Goal: Task Accomplishment & Management: Manage account settings

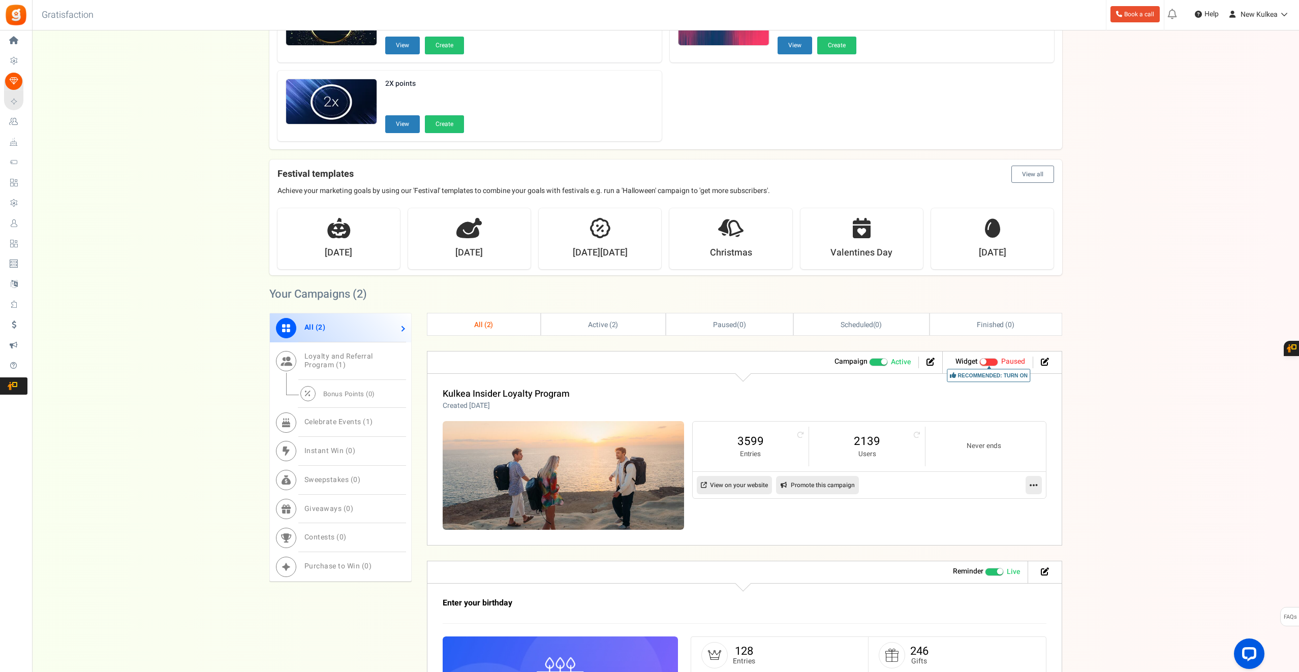
scroll to position [202, 0]
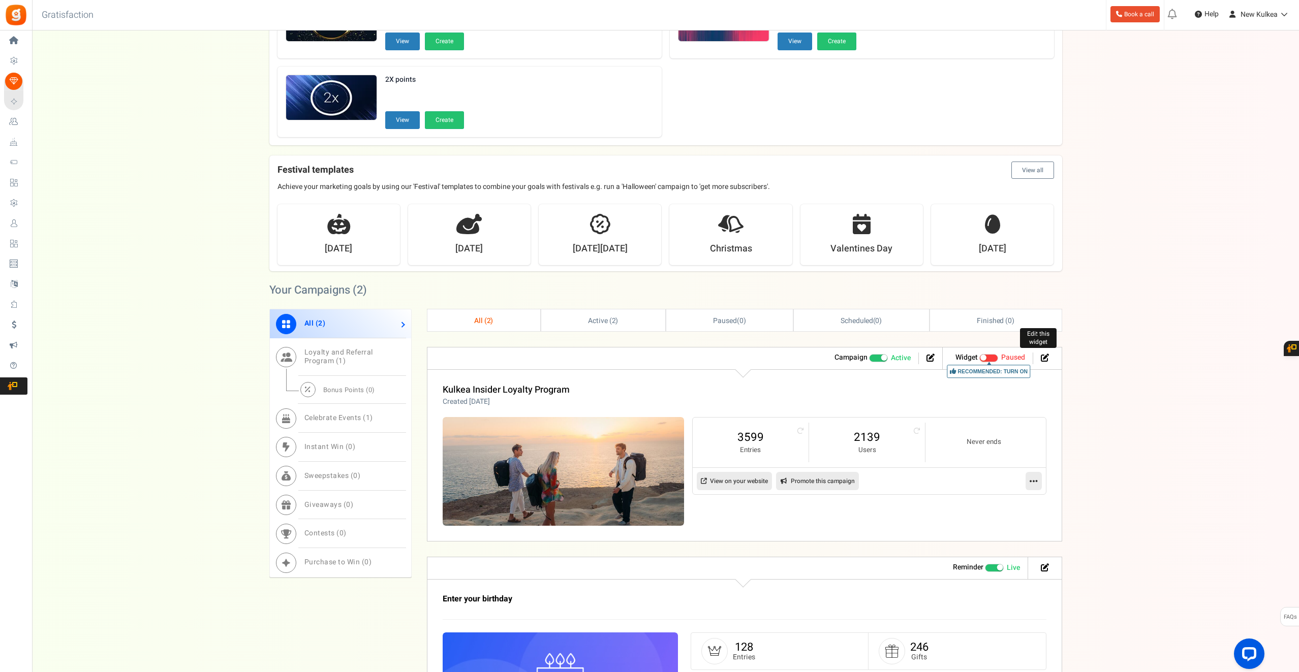
click at [1044, 355] on icon at bounding box center [1045, 358] width 8 height 8
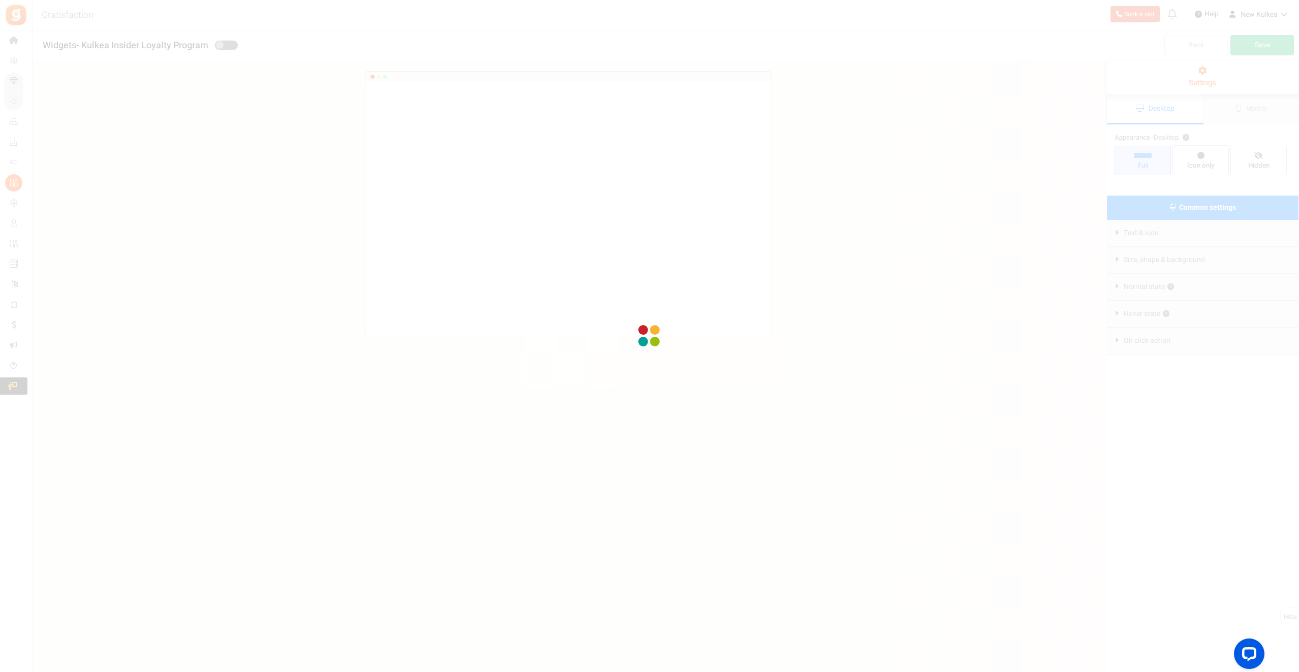
radio input "true"
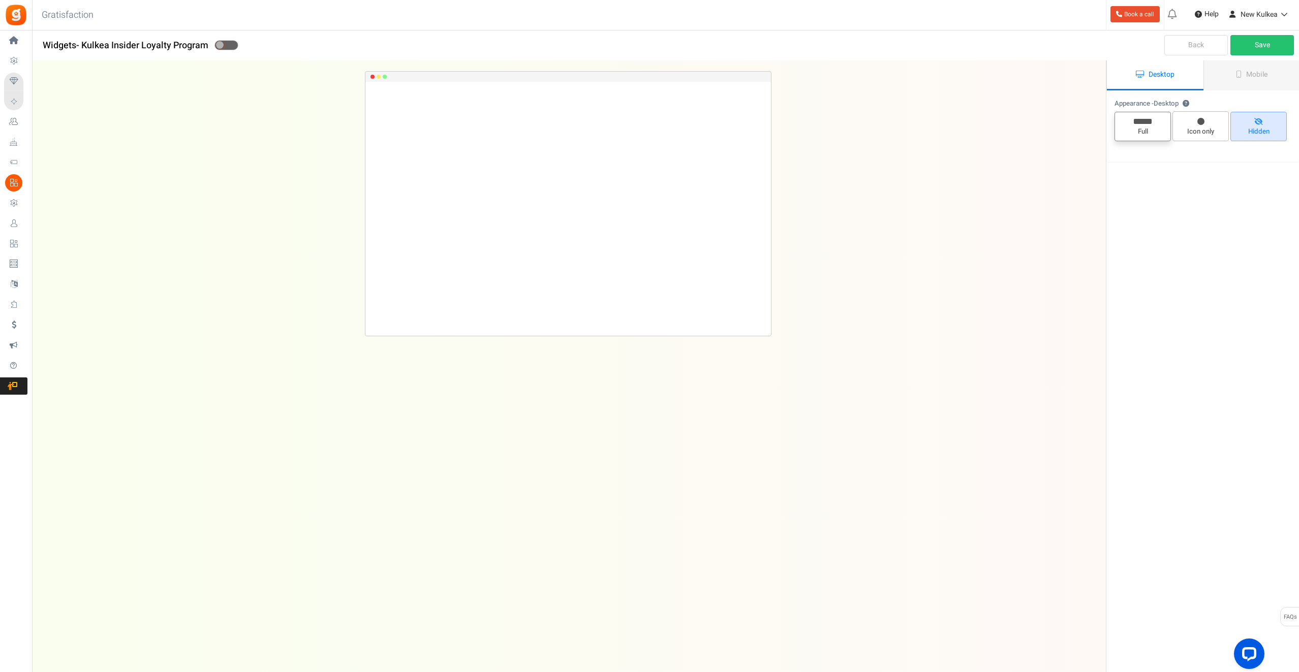
click at [1146, 122] on icon at bounding box center [1143, 121] width 18 height 5
click at [1146, 120] on input "Full" at bounding box center [1146, 117] width 7 height 7
radio input "true"
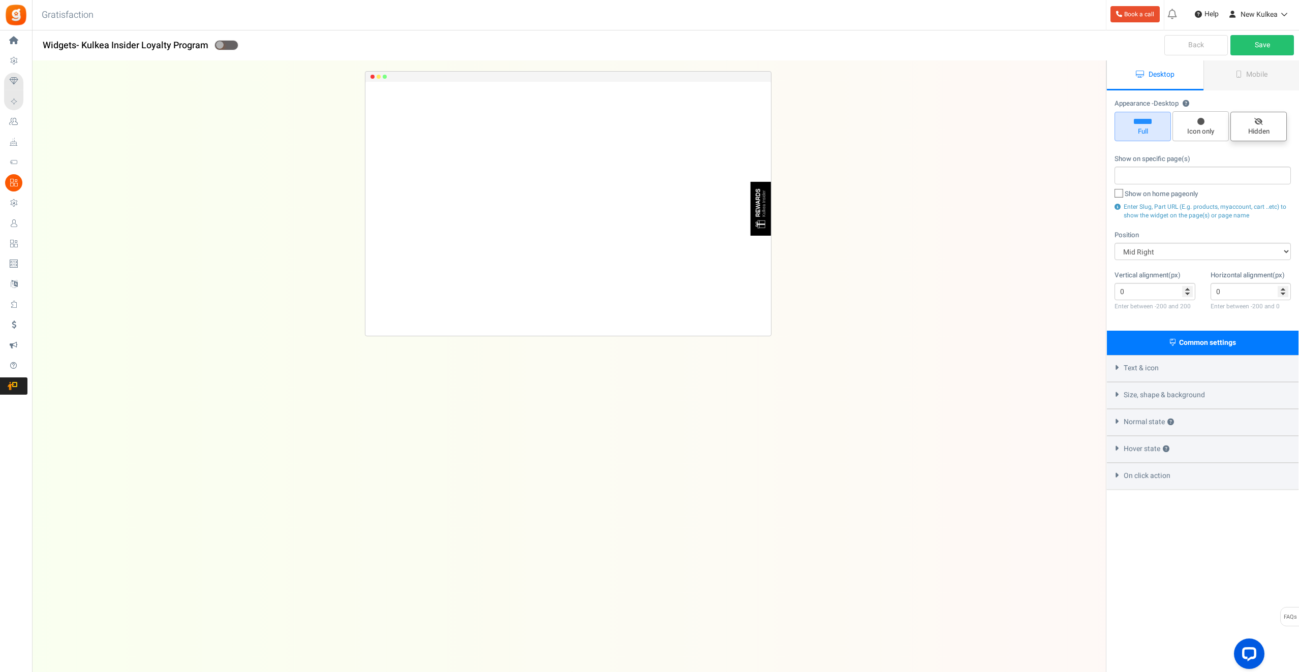
click at [1253, 129] on span "Hidden" at bounding box center [1258, 132] width 47 height 10
click at [1259, 120] on input "Hidden" at bounding box center [1262, 117] width 7 height 7
radio input "true"
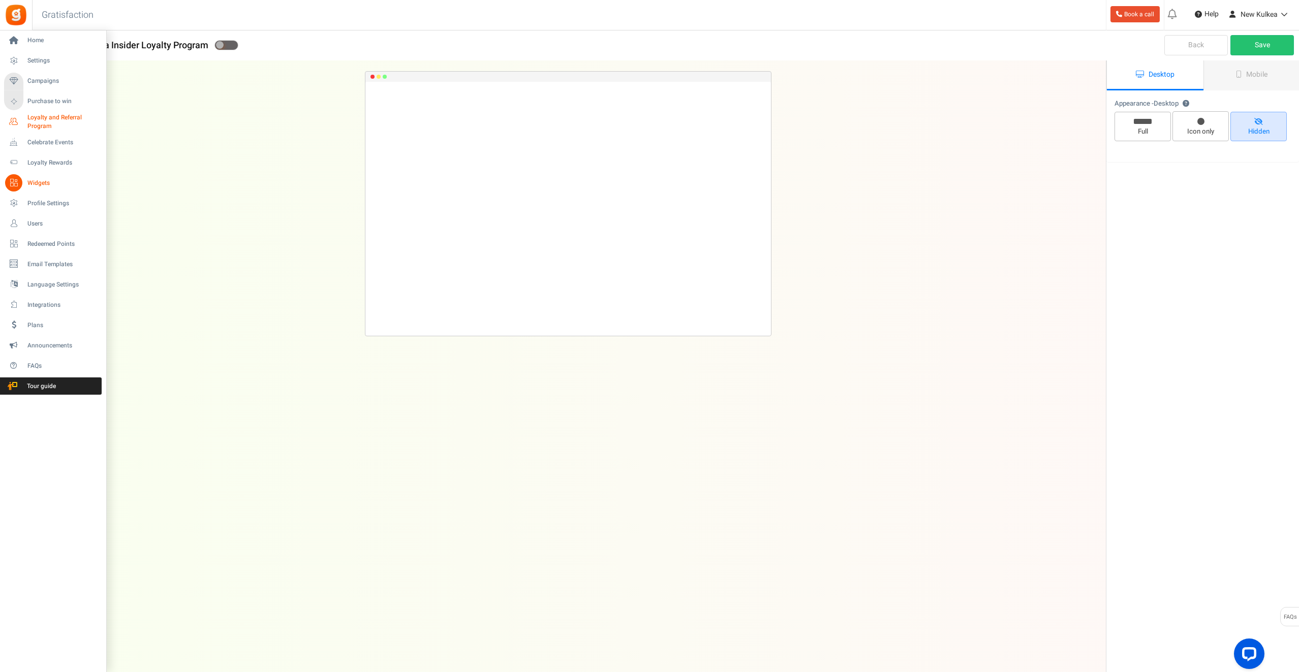
click at [46, 117] on span "Loyalty and Referral Program" at bounding box center [64, 121] width 74 height 17
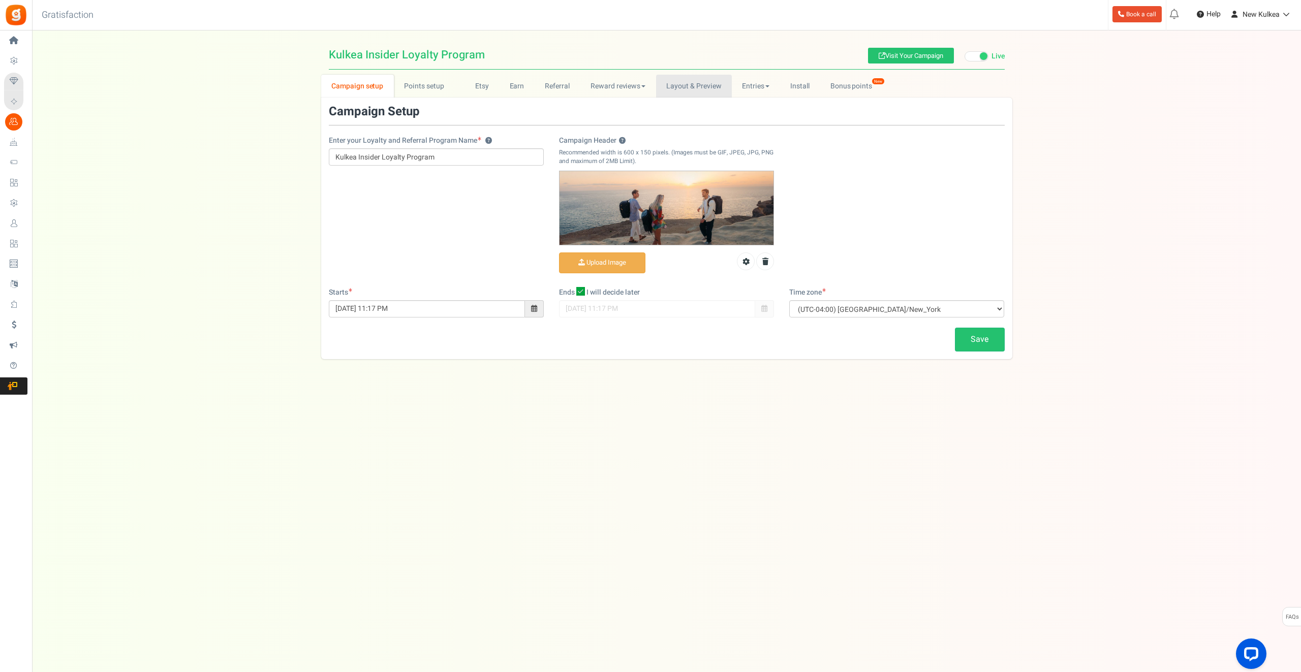
click at [688, 80] on link "Layout & Preview" at bounding box center [694, 86] width 76 height 23
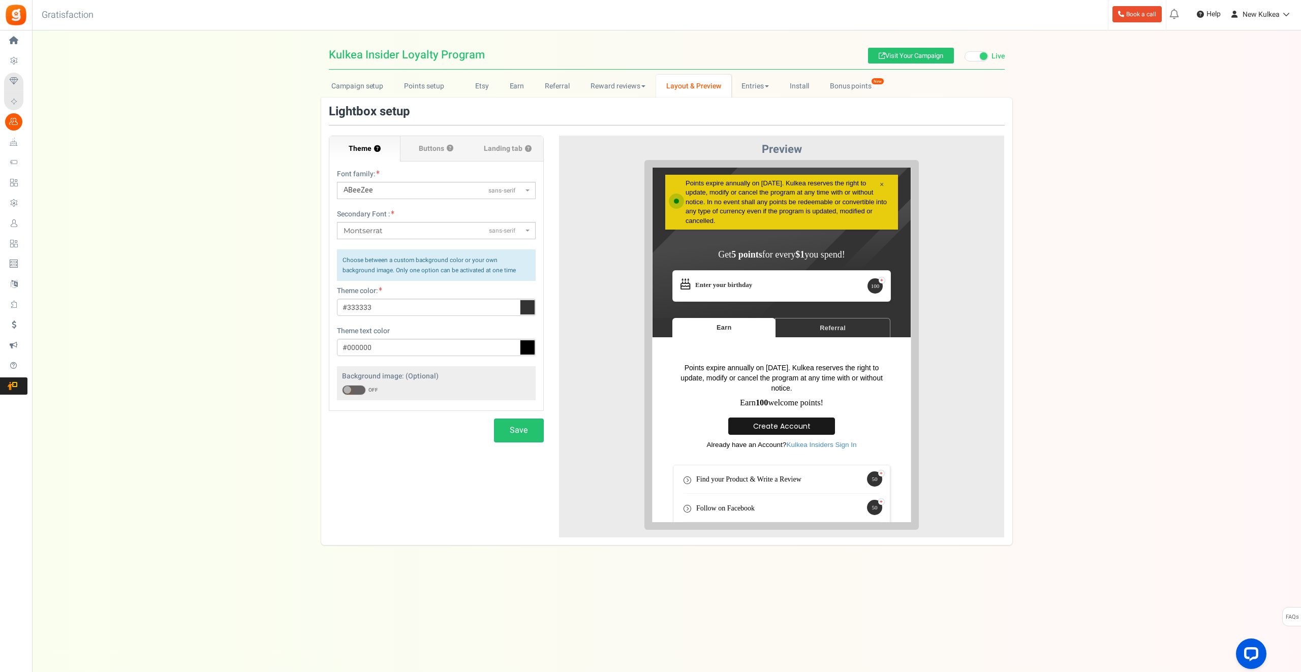
scroll to position [123, 0]
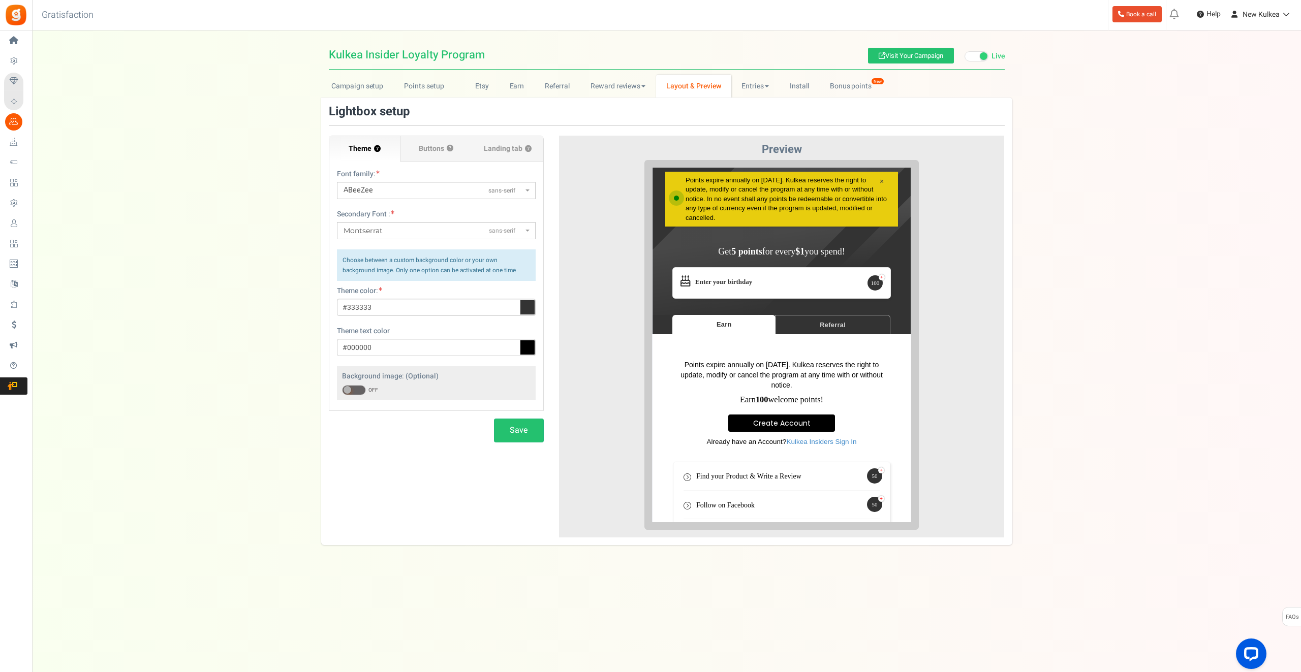
click at [772, 382] on div "Points expire annually on [DATE]. Kulkea reserves the right to update, modify o…" at bounding box center [774, 403] width 218 height 102
click at [777, 390] on h3 "Earn 100 welcome points!" at bounding box center [773, 391] width 197 height 9
click at [426, 91] on link "Points setup New" at bounding box center [429, 86] width 71 height 23
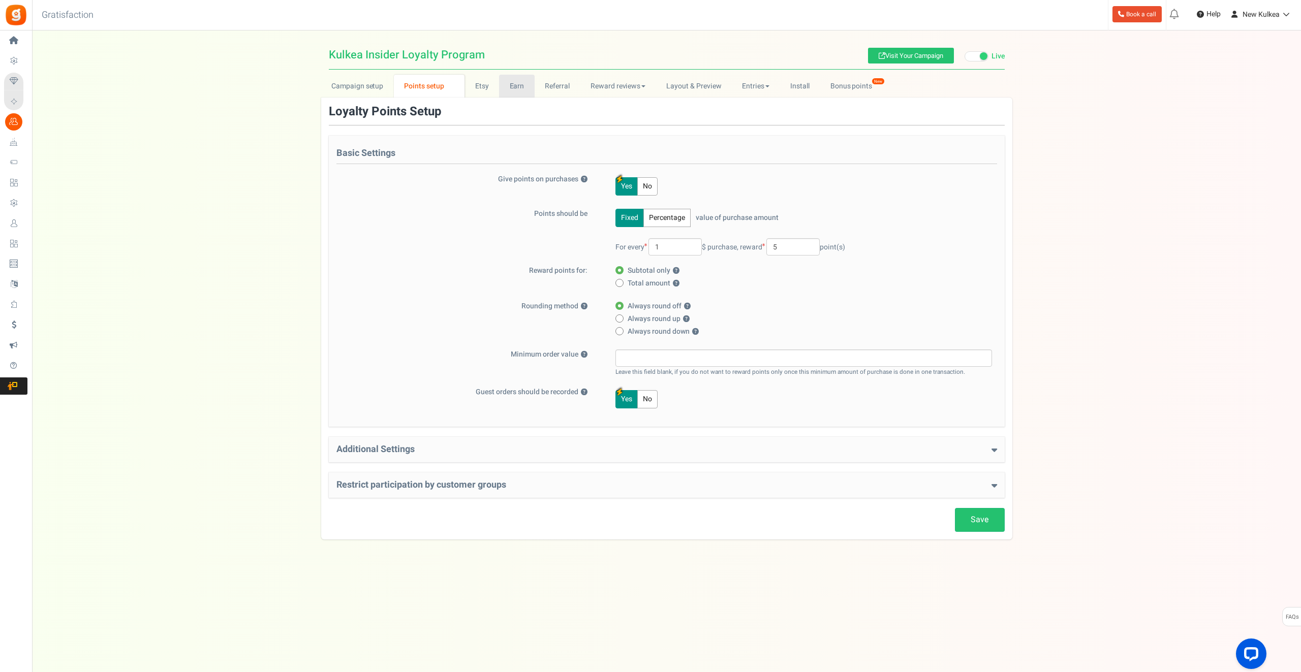
click at [512, 81] on link "Earn" at bounding box center [517, 86] width 36 height 23
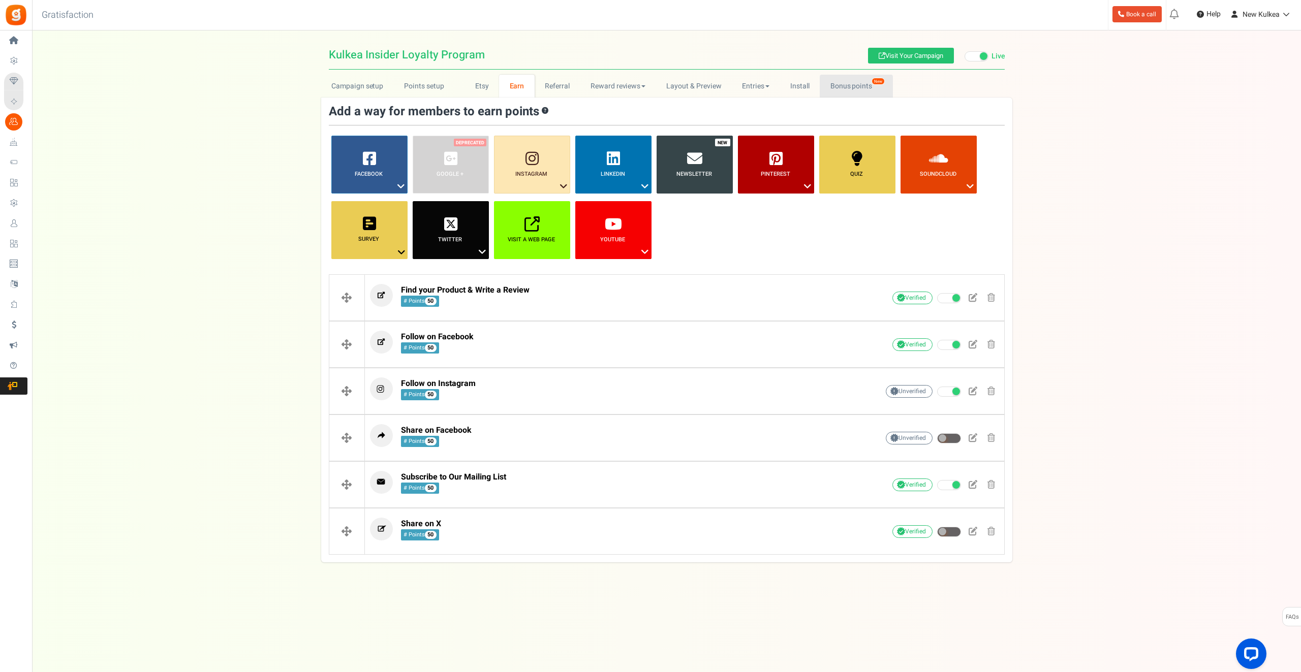
click at [846, 87] on link "Bonus points New" at bounding box center [856, 86] width 73 height 23
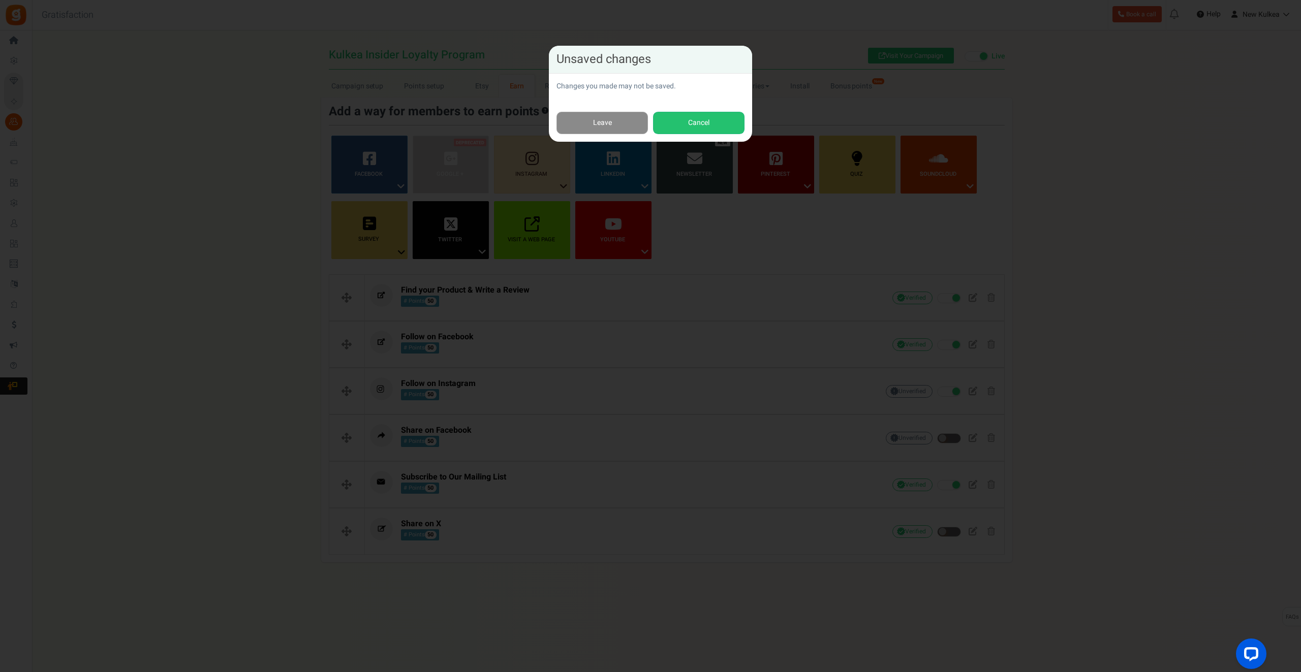
click at [619, 123] on link "Leave" at bounding box center [601, 123] width 91 height 23
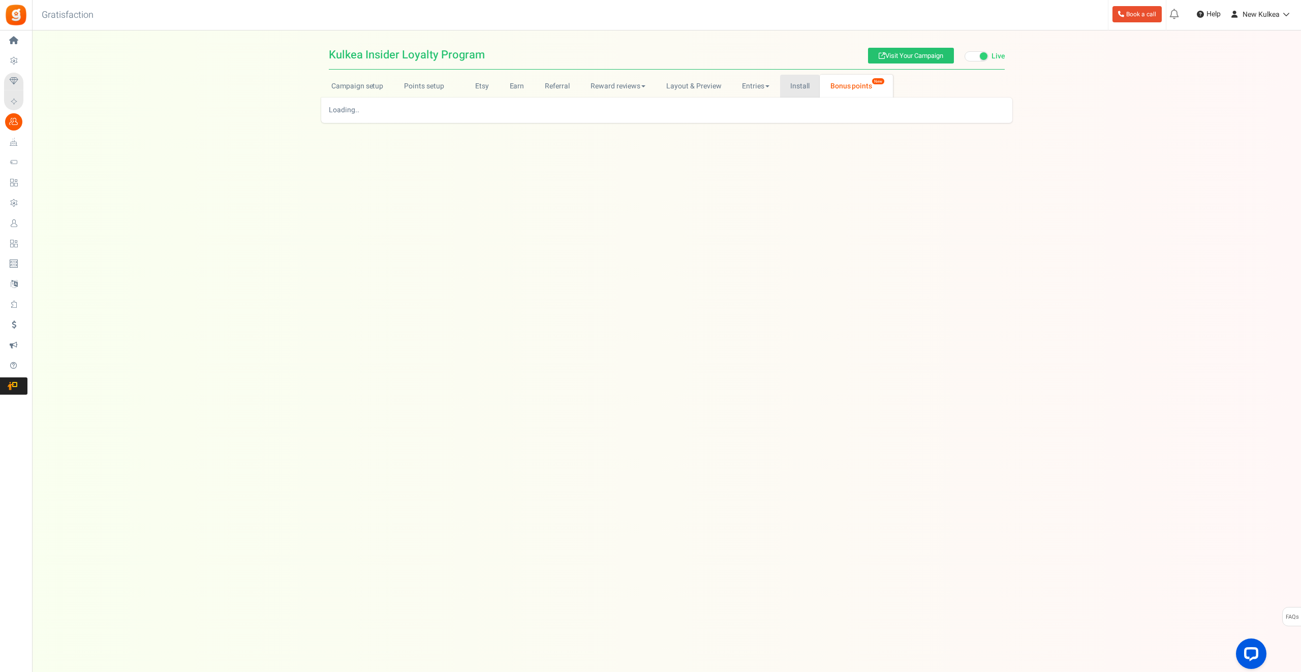
click at [790, 79] on link "Install" at bounding box center [800, 86] width 40 height 23
click at [749, 84] on link "Entries" at bounding box center [756, 86] width 48 height 23
click at [702, 83] on link "Layout & Preview" at bounding box center [694, 86] width 76 height 23
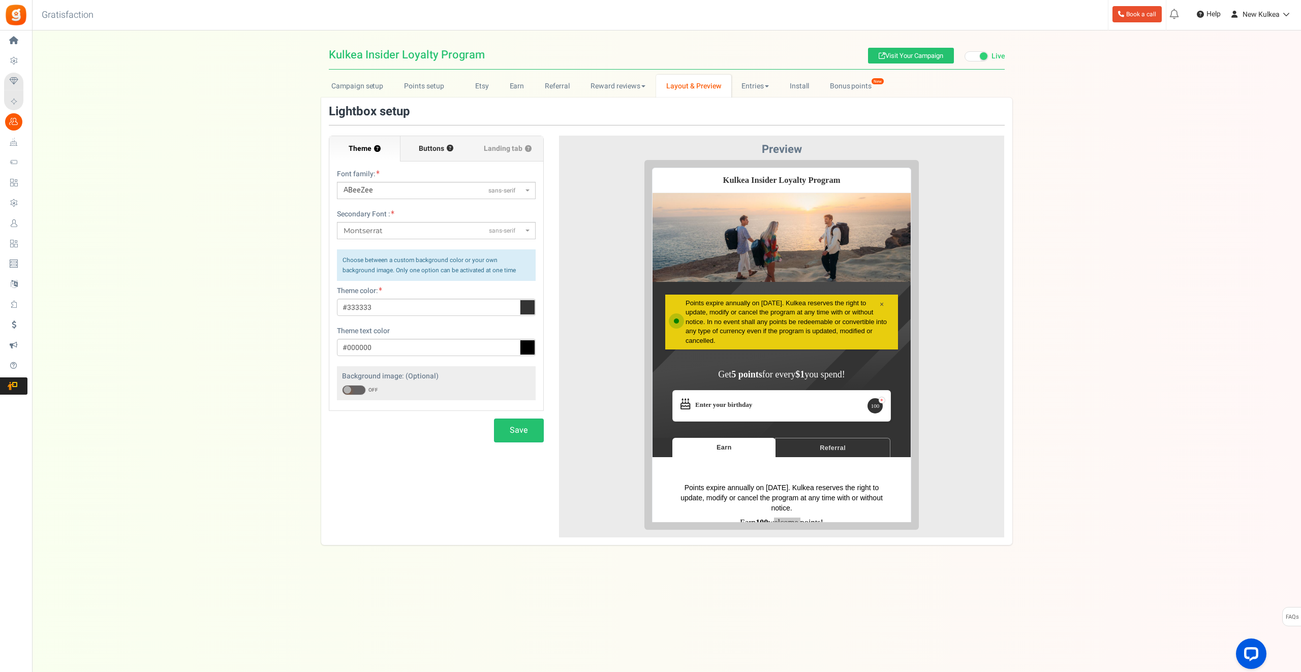
click at [424, 146] on span "Buttons" at bounding box center [431, 149] width 25 height 10
click at [0, 0] on input "Buttons ?" at bounding box center [0, 0] width 0 height 0
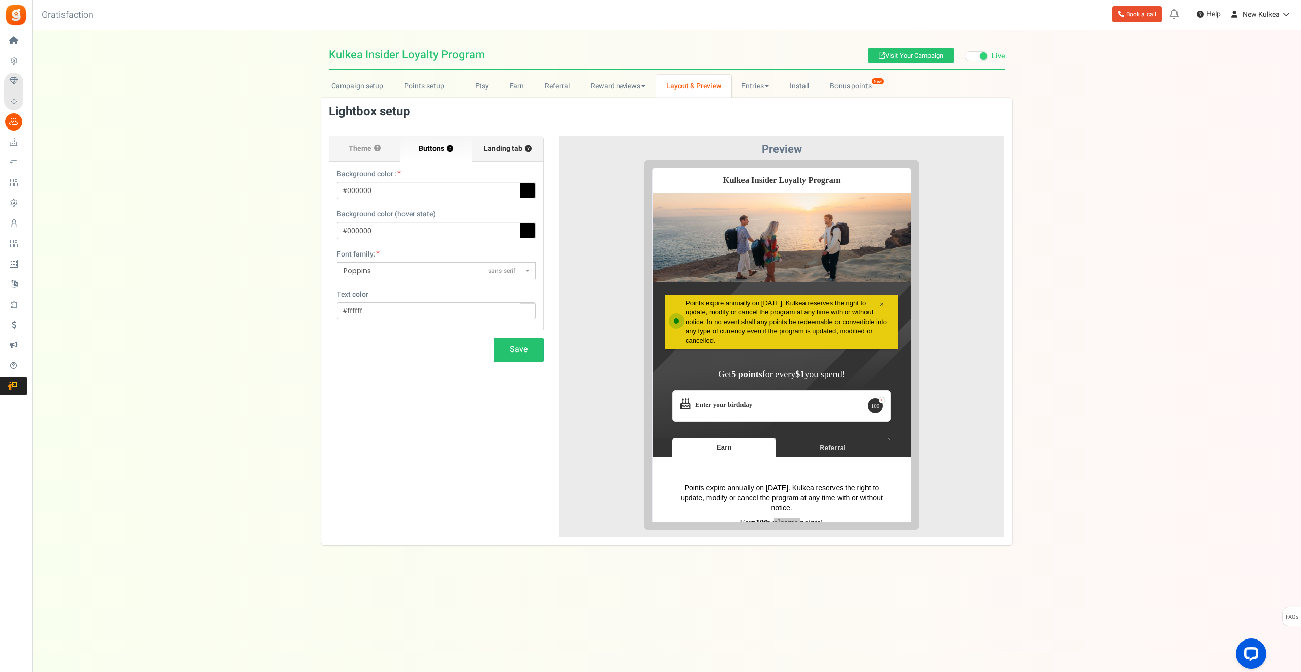
click at [504, 146] on span "Landing tab ?" at bounding box center [508, 149] width 48 height 10
click at [0, 0] on input "Landing tab ?" at bounding box center [0, 0] width 0 height 0
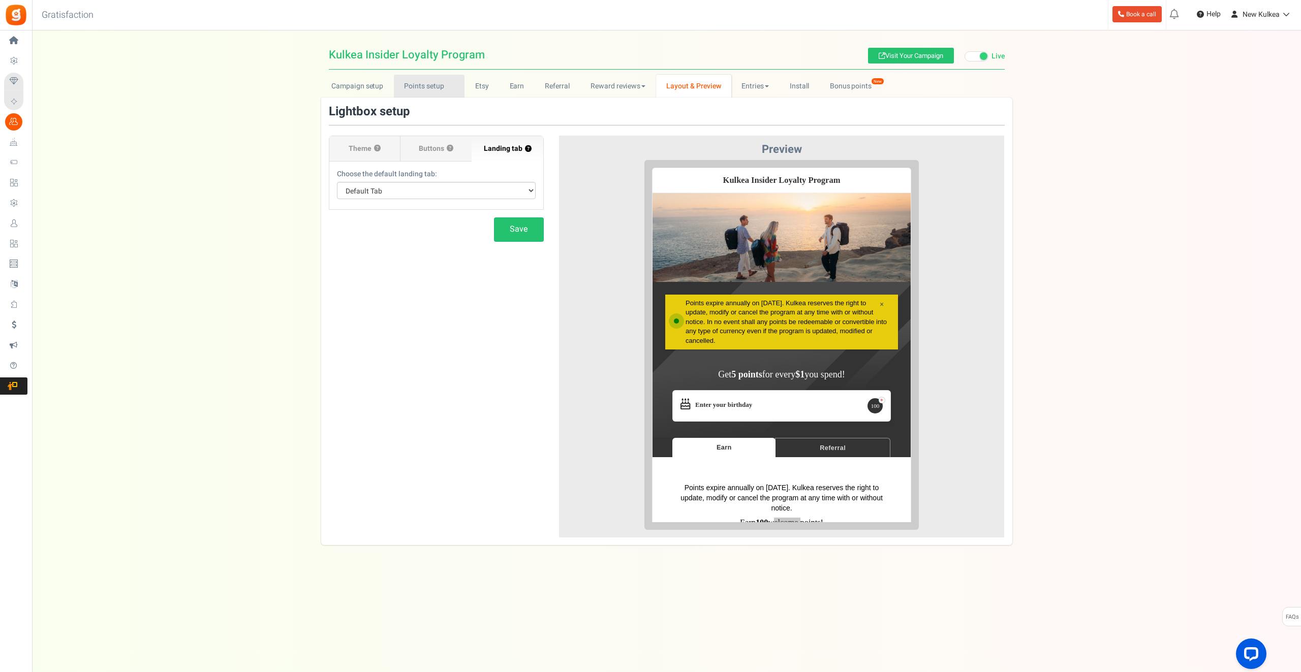
click at [424, 87] on link "Points setup New" at bounding box center [429, 86] width 71 height 23
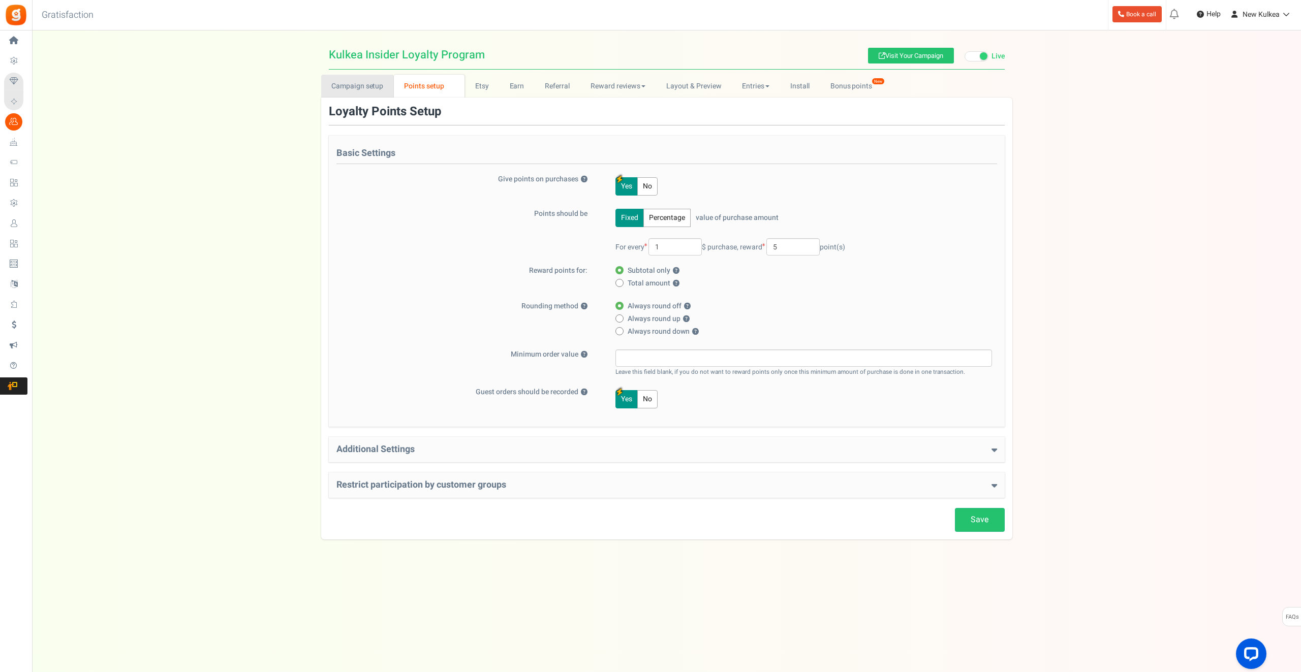
click at [340, 88] on link "Campaign setup" at bounding box center [357, 86] width 73 height 23
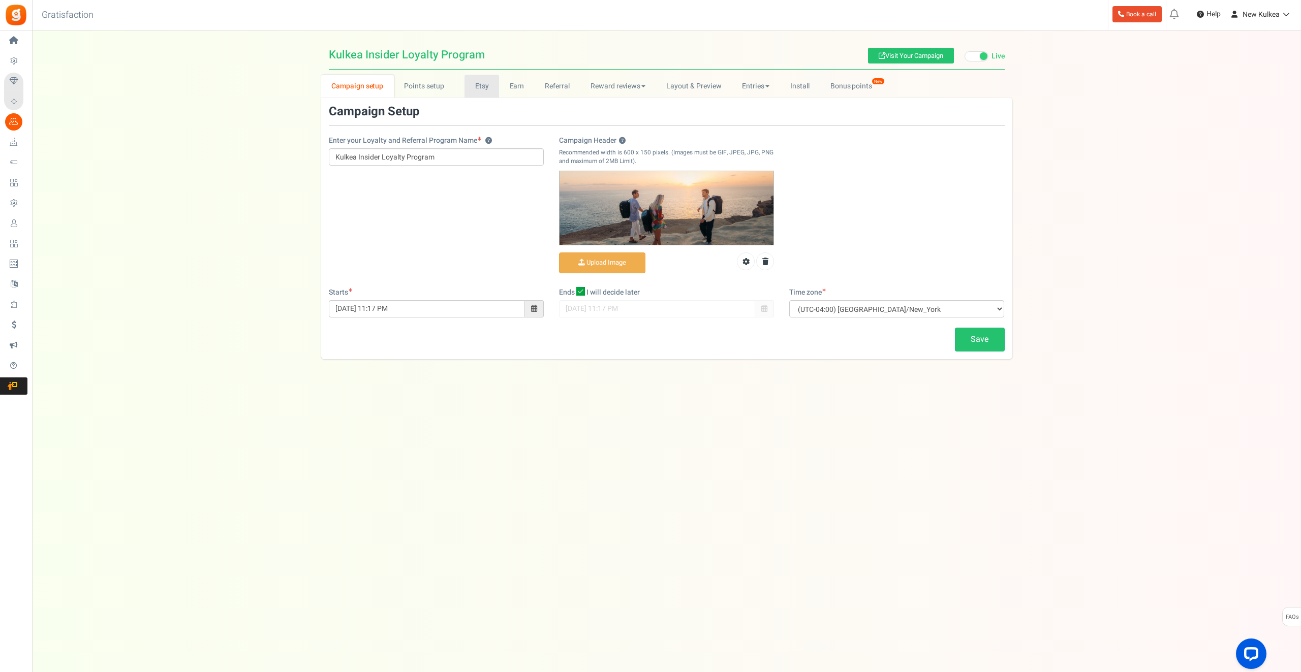
click at [464, 84] on link "Etsy" at bounding box center [481, 86] width 35 height 23
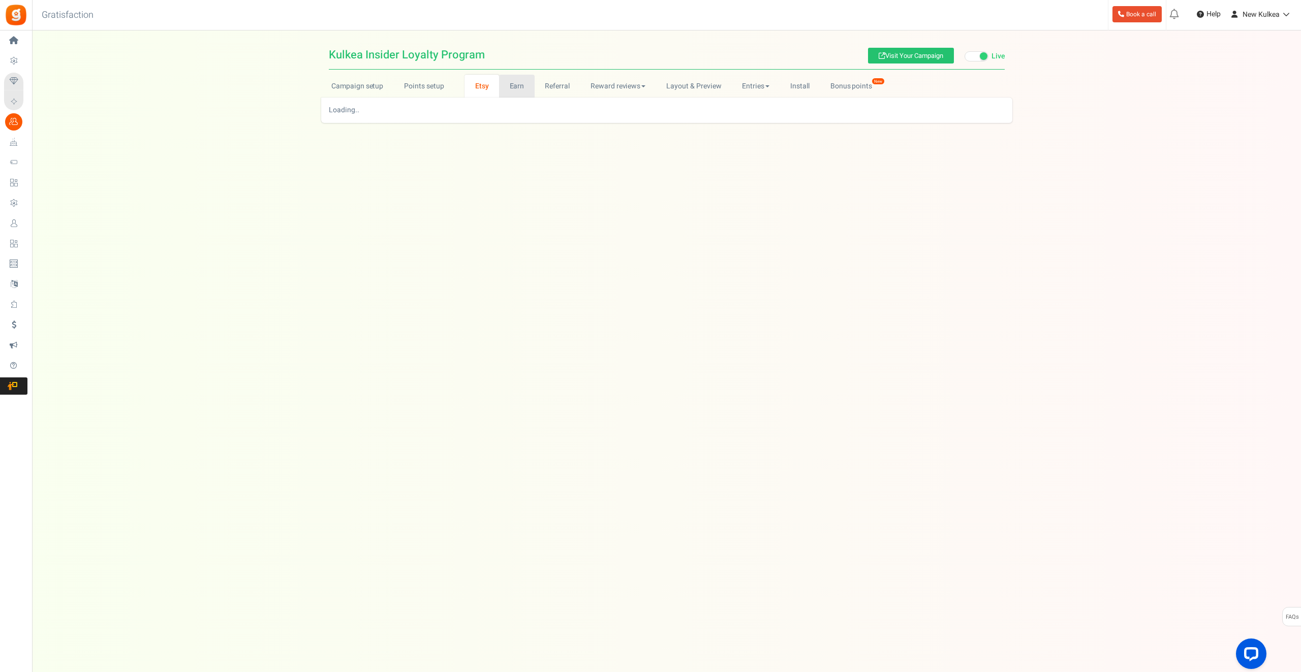
click at [521, 92] on link "Earn" at bounding box center [517, 86] width 36 height 23
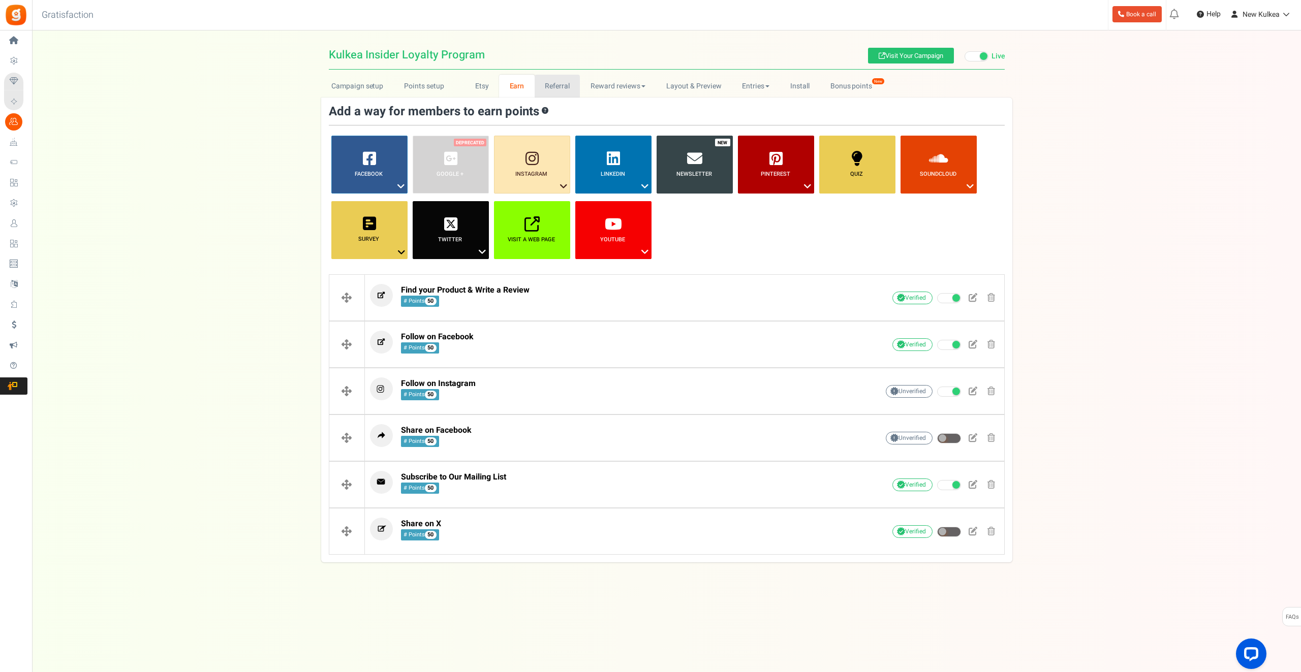
click at [557, 90] on link "Referral" at bounding box center [558, 86] width 46 height 23
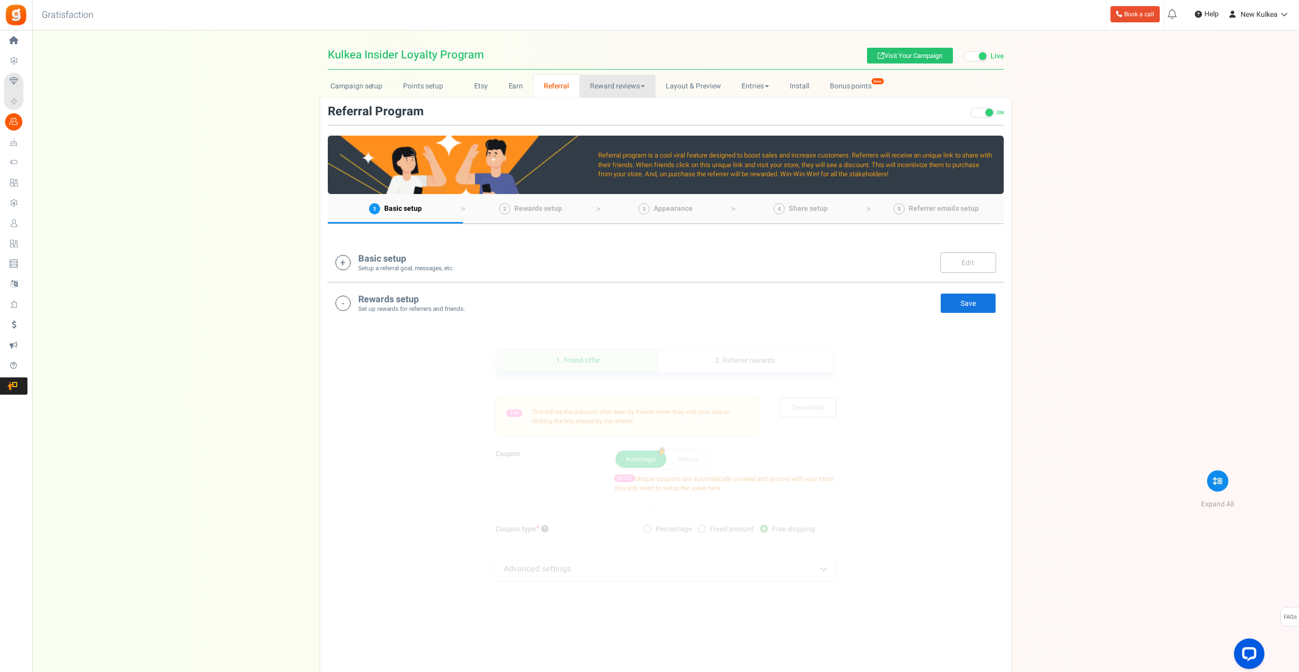
click at [610, 91] on link "Reward reviews" at bounding box center [617, 86] width 76 height 23
click at [684, 88] on link "Layout & Preview" at bounding box center [694, 86] width 76 height 23
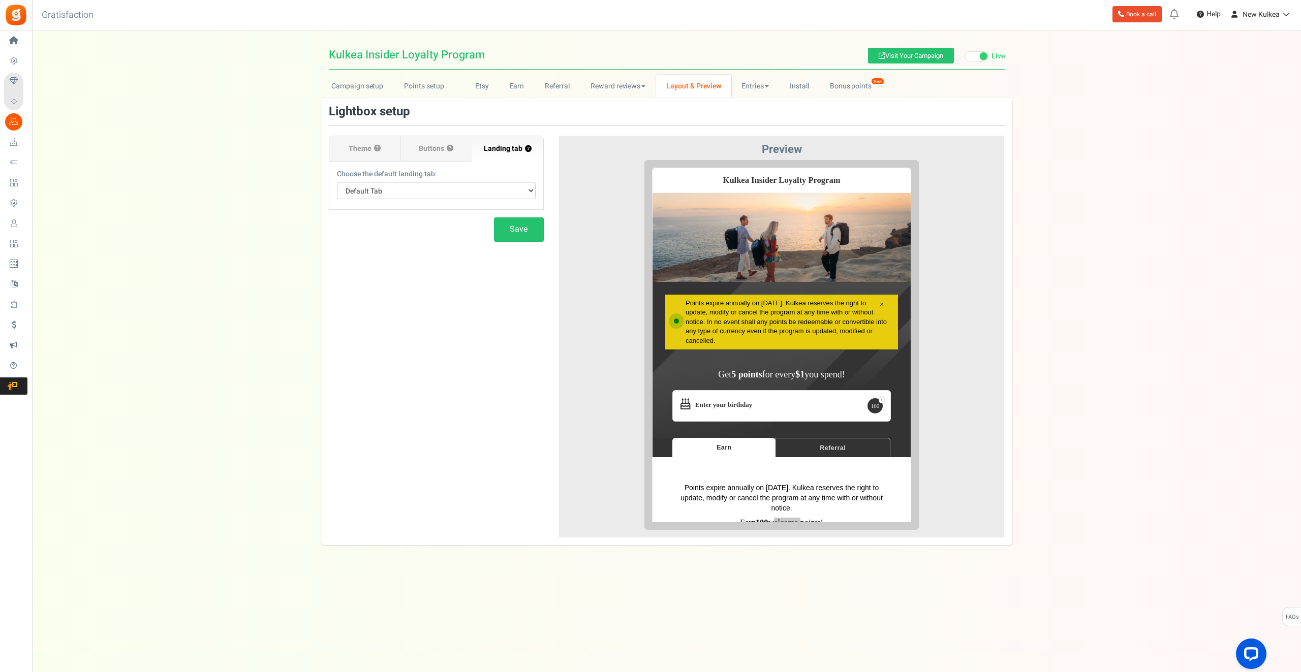
click at [724, 86] on link "Layout & Preview" at bounding box center [693, 86] width 75 height 23
click at [743, 86] on link "Entries" at bounding box center [755, 86] width 48 height 23
click at [810, 82] on link "Install" at bounding box center [800, 86] width 40 height 23
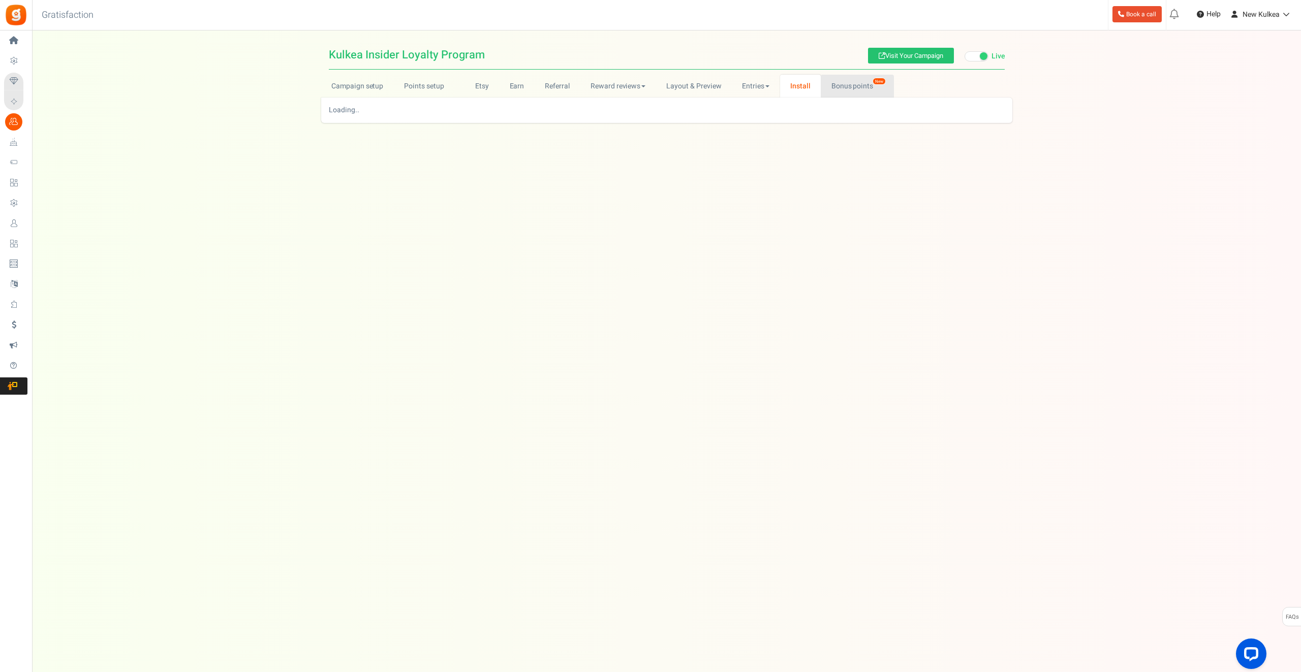
click at [845, 78] on link "Bonus points New" at bounding box center [857, 86] width 73 height 23
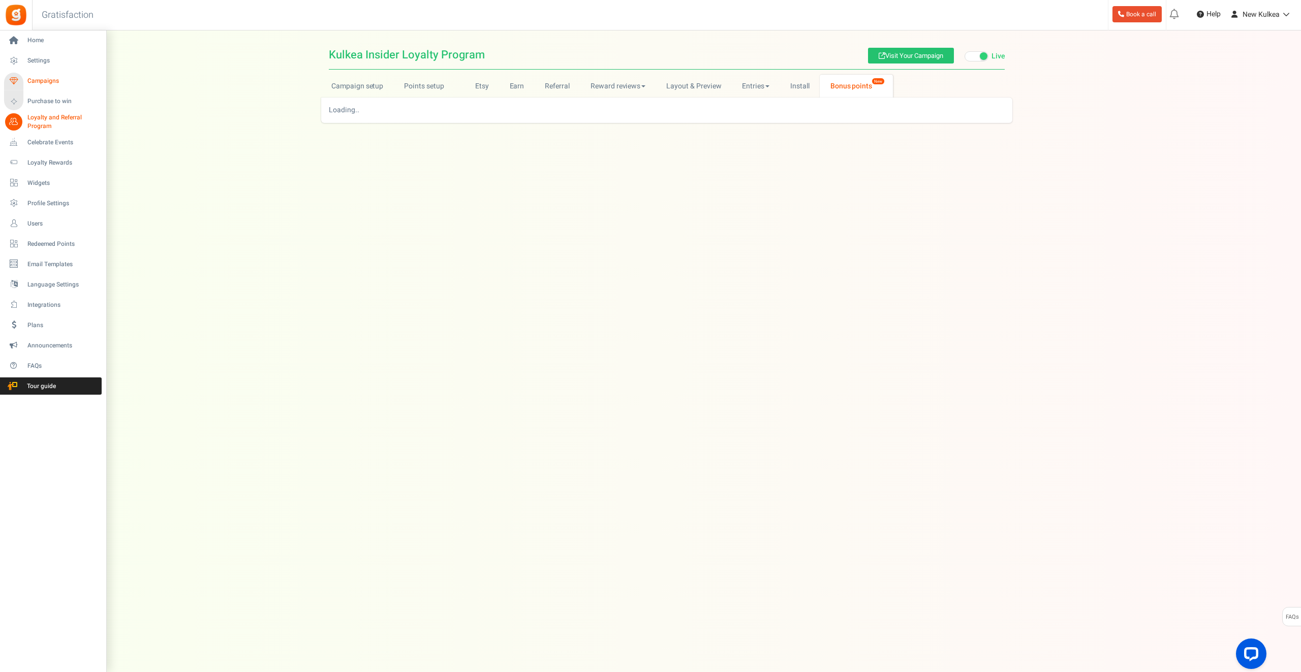
click at [43, 80] on span "Campaigns" at bounding box center [62, 81] width 71 height 9
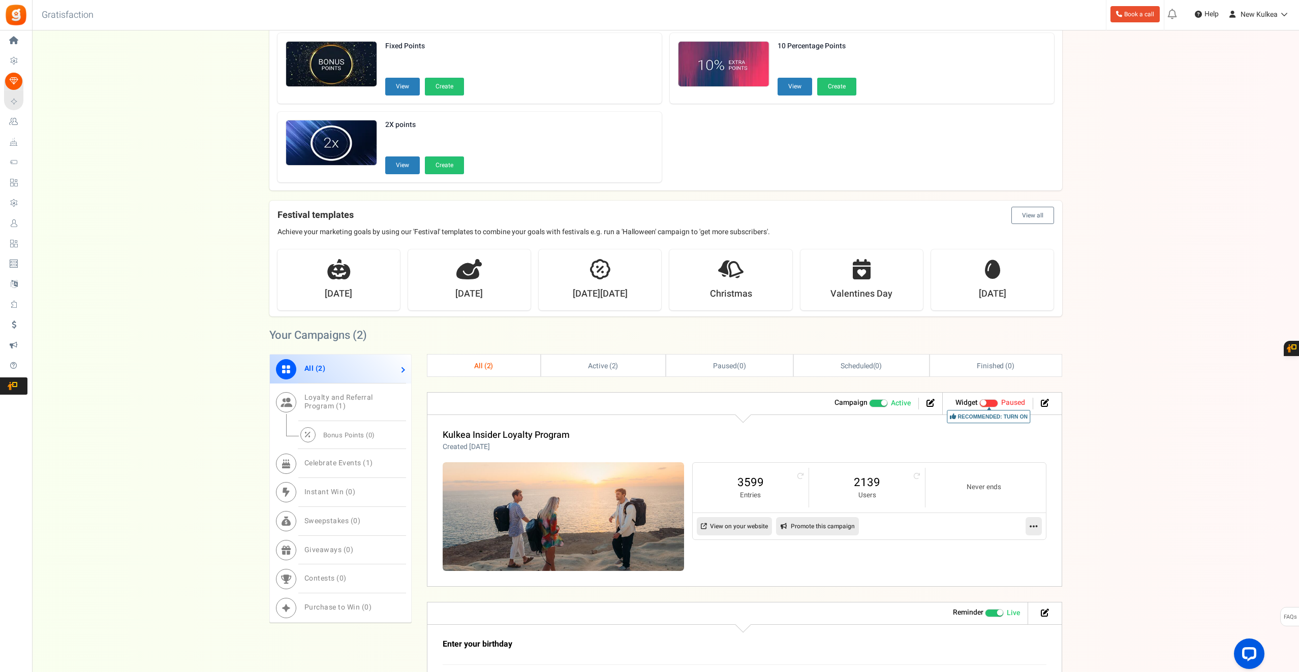
scroll to position [200, 0]
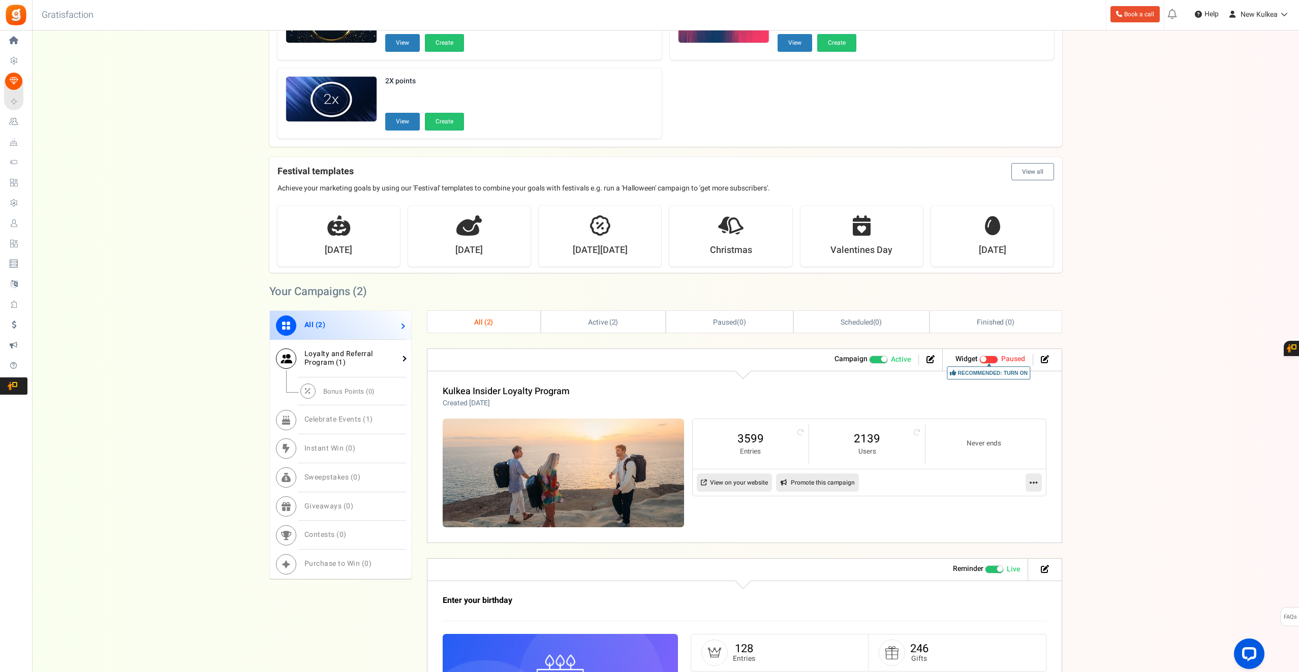
click at [346, 358] on link "Loyalty and Referral Program ( 1 )" at bounding box center [340, 359] width 141 height 38
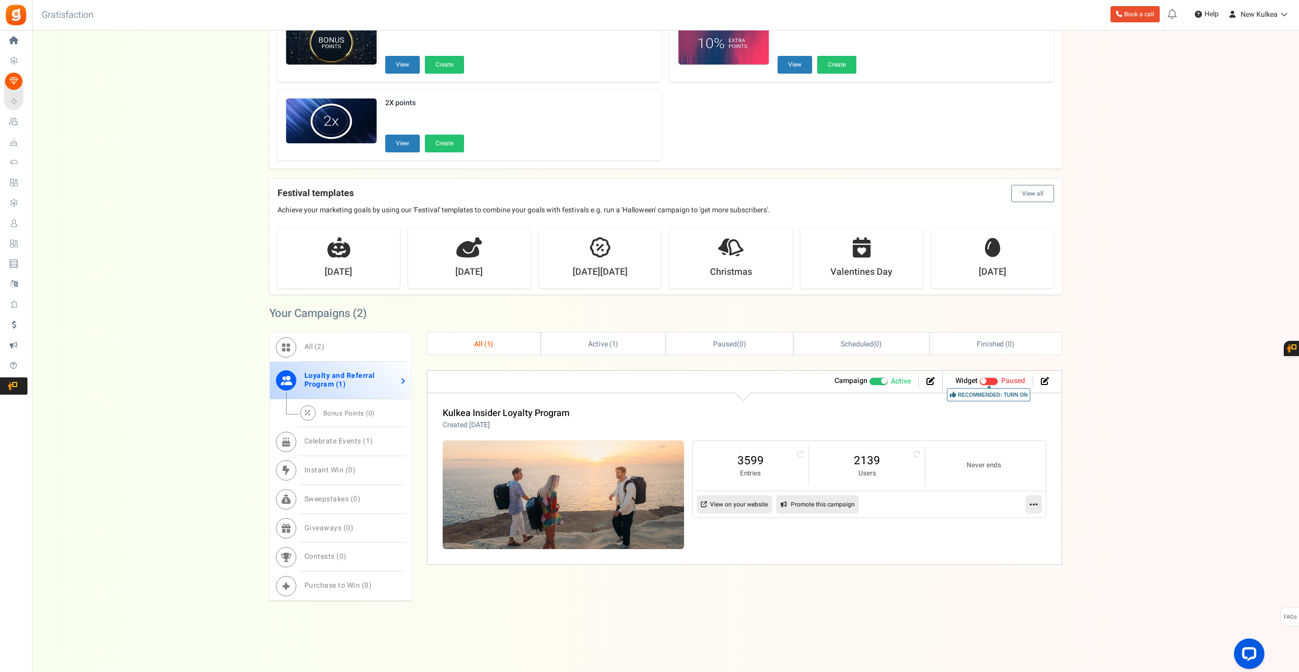
scroll to position [176, 0]
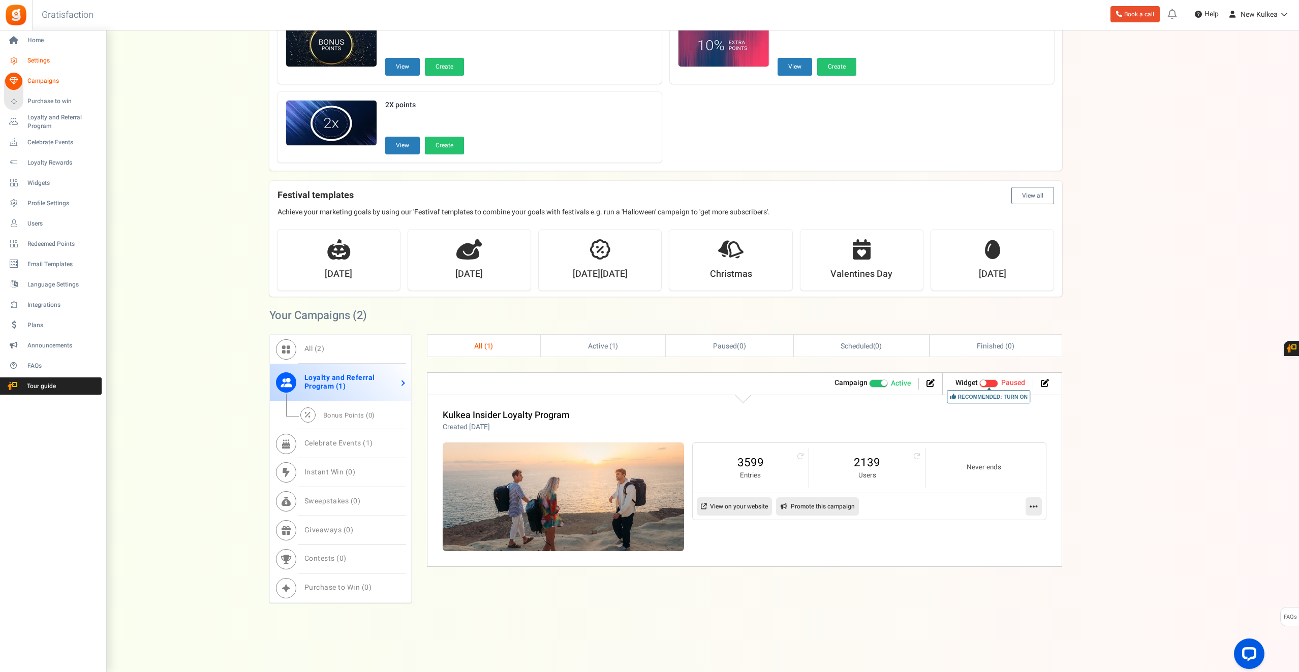
click at [51, 62] on span "Settings" at bounding box center [62, 60] width 71 height 9
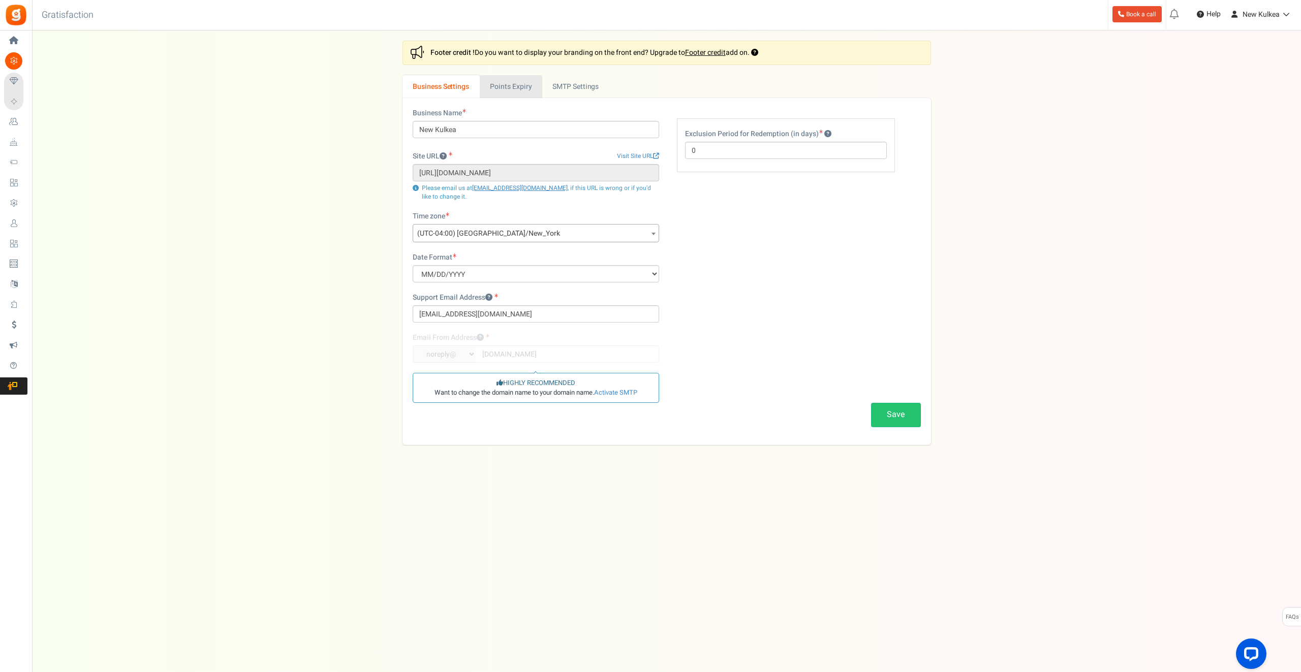
click at [508, 82] on link "Points Expiry" at bounding box center [511, 86] width 63 height 23
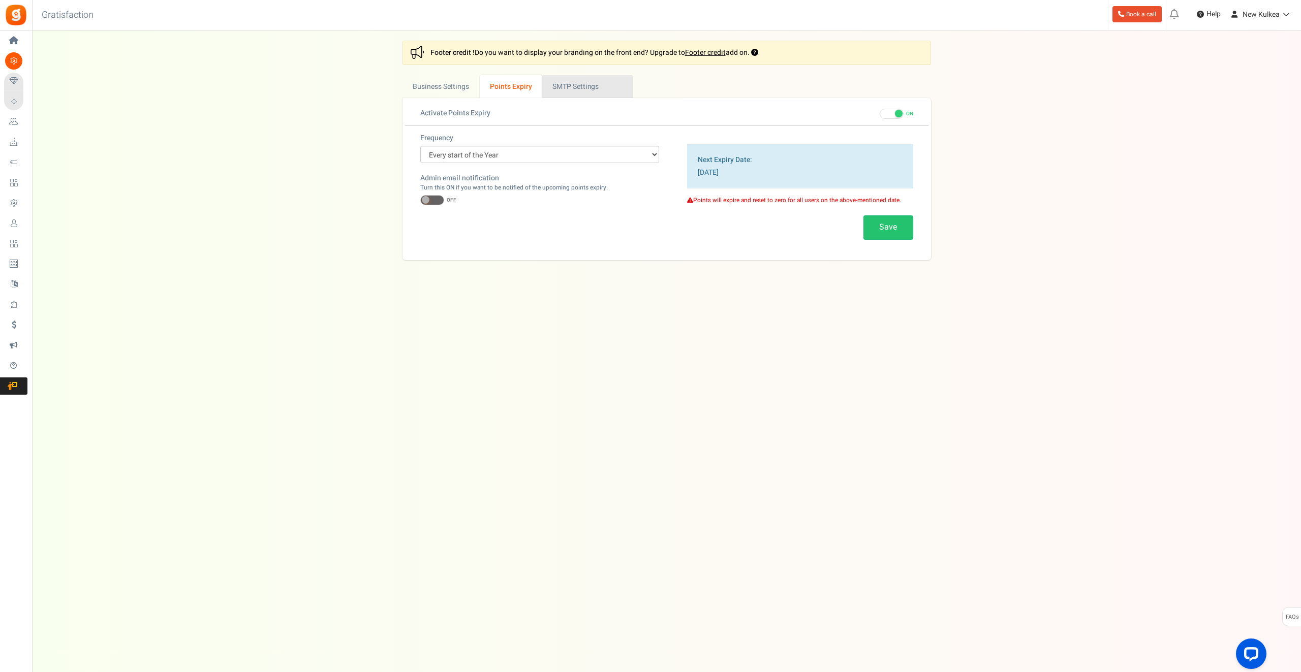
click at [559, 81] on link "Active SMTP Settings" at bounding box center [587, 86] width 91 height 23
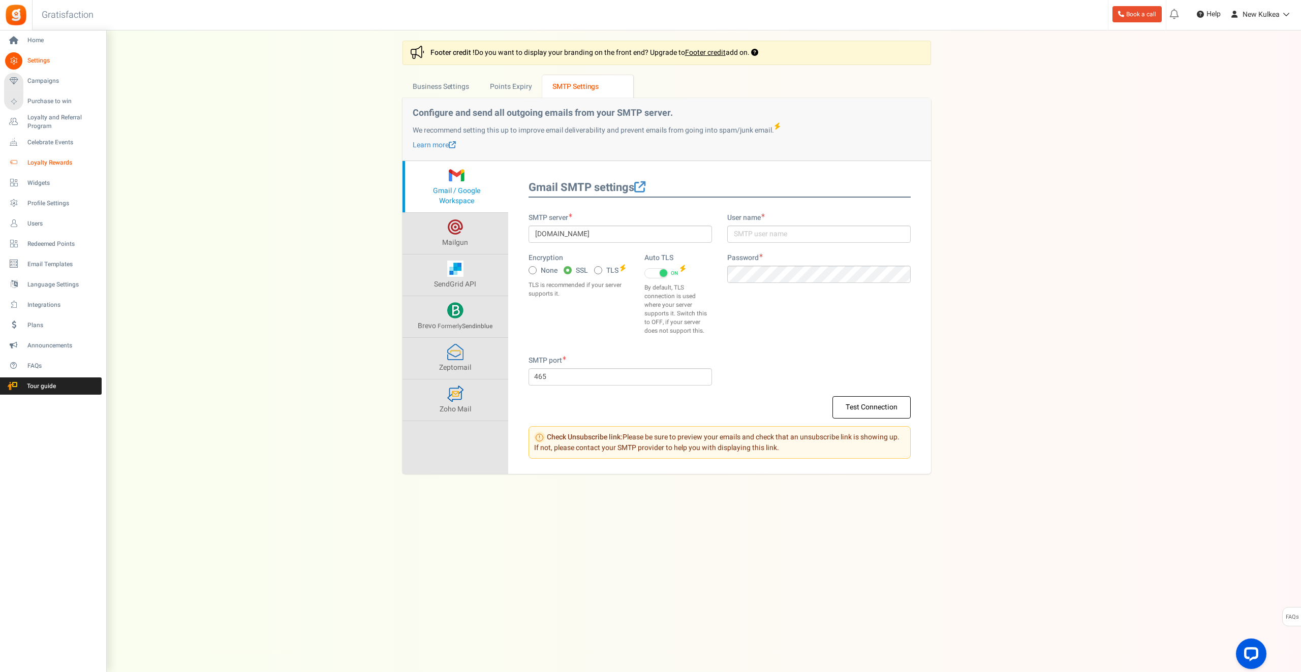
click at [56, 166] on span "Loyalty Rewards" at bounding box center [62, 163] width 71 height 9
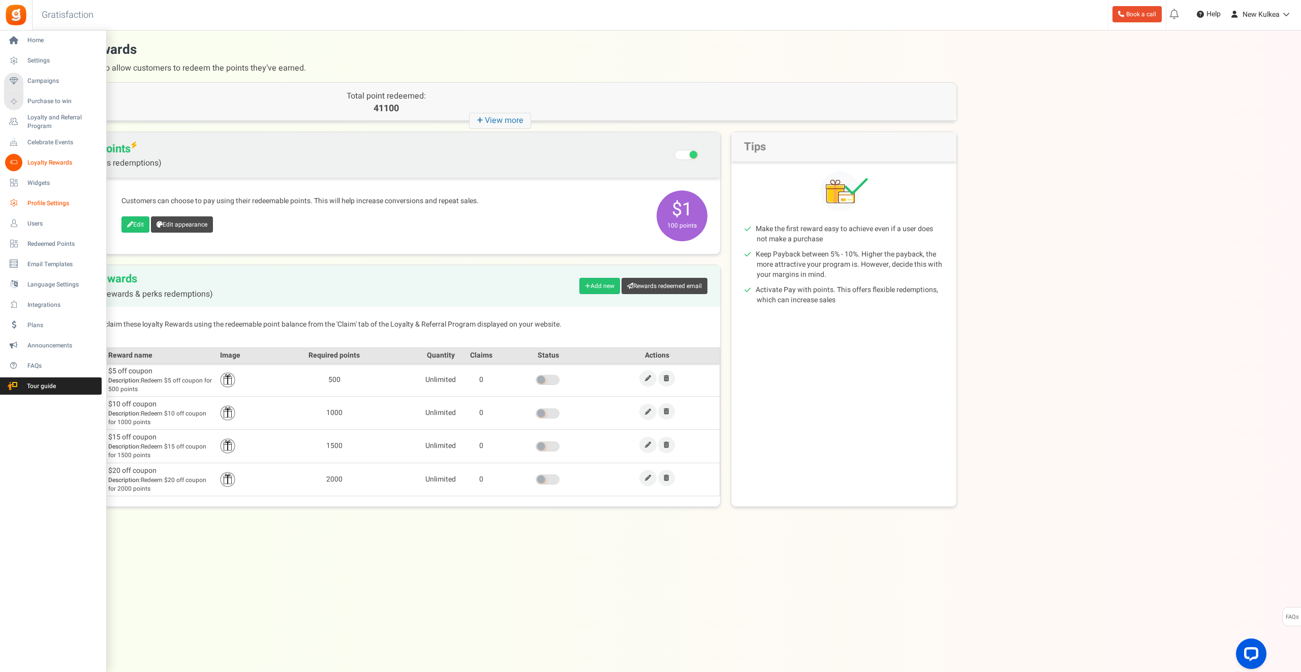
click at [42, 200] on span "Profile Settings" at bounding box center [62, 203] width 71 height 9
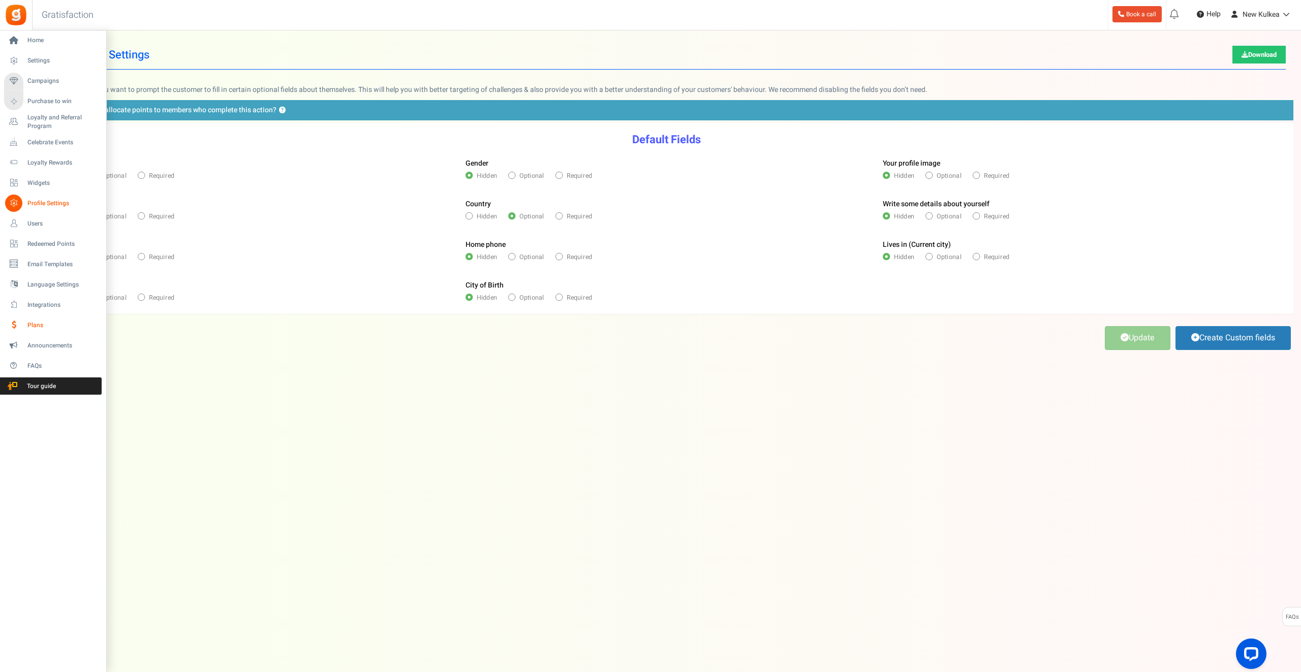
click at [29, 324] on span "Plans" at bounding box center [62, 325] width 71 height 9
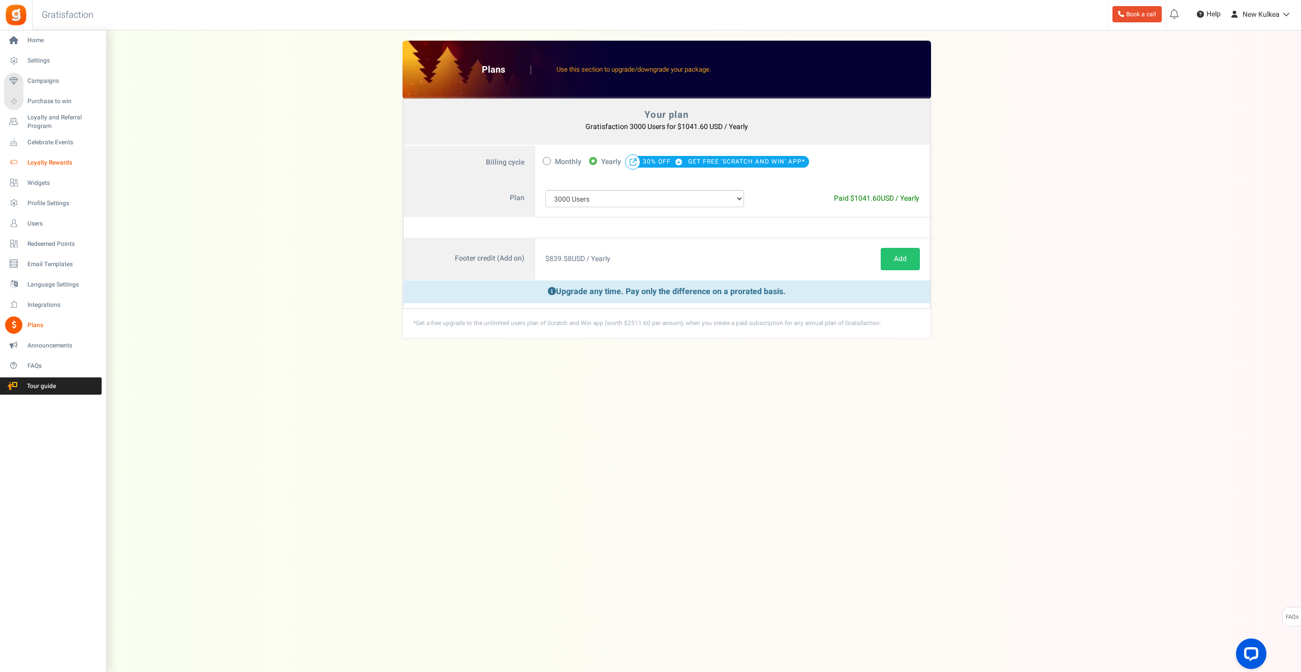
click at [41, 165] on span "Loyalty Rewards" at bounding box center [62, 163] width 71 height 9
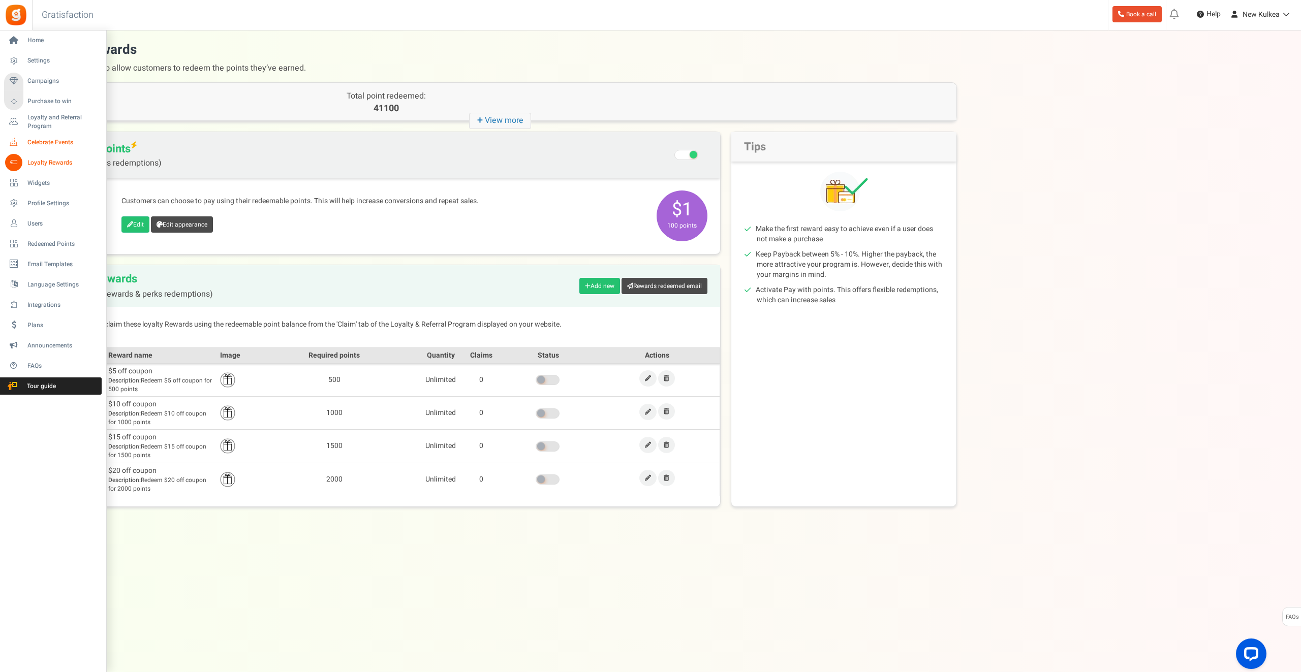
click at [40, 143] on span "Celebrate Events" at bounding box center [62, 142] width 71 height 9
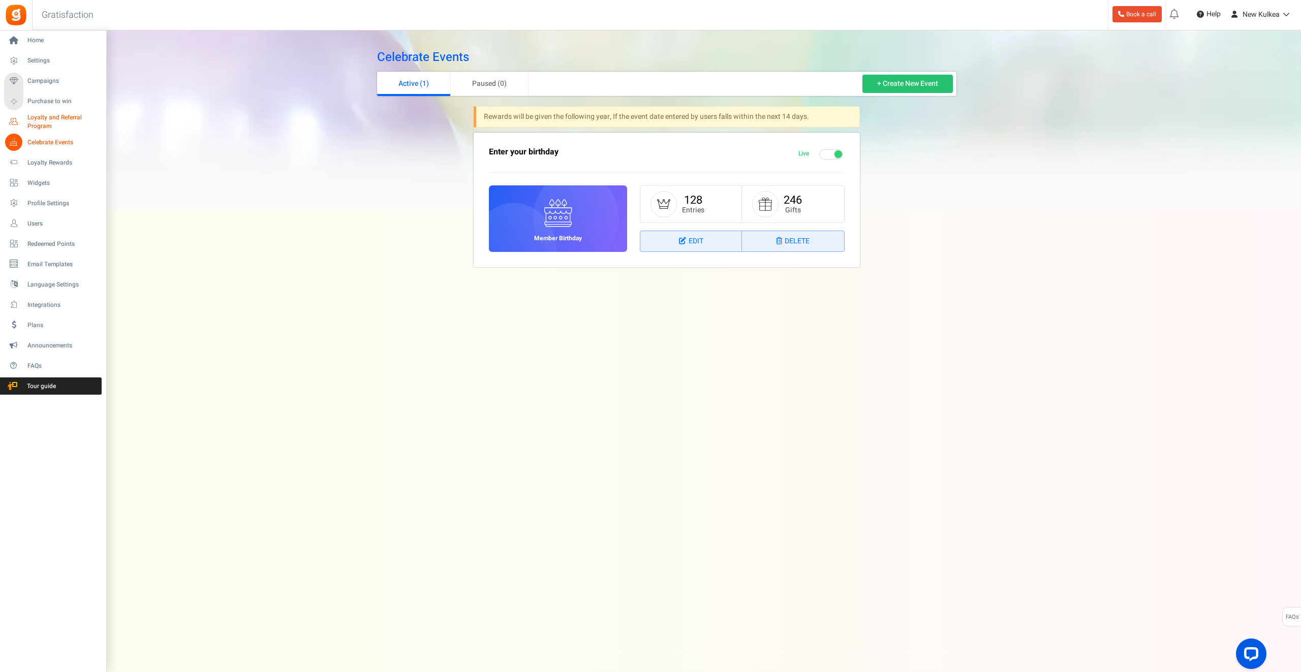
click at [38, 118] on span "Loyalty and Referral Program" at bounding box center [64, 121] width 74 height 17
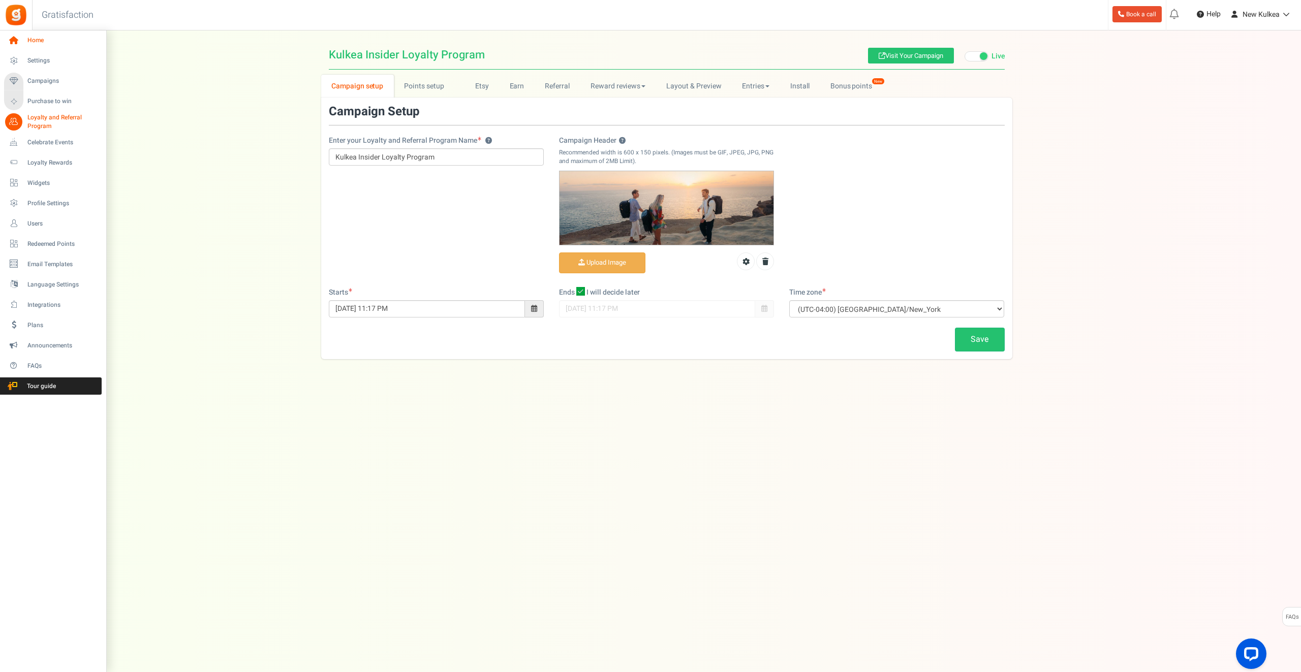
click at [37, 42] on span "Home" at bounding box center [62, 40] width 71 height 9
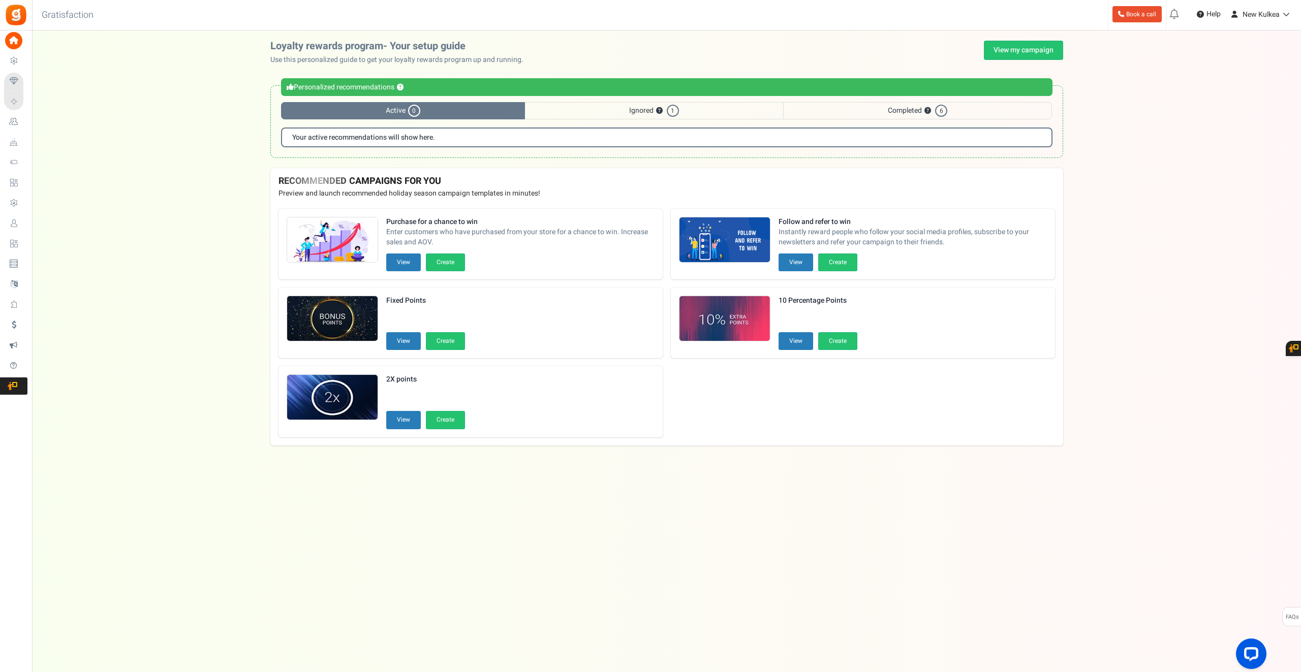
click at [653, 112] on span "Ignored ? 1" at bounding box center [654, 110] width 258 height 17
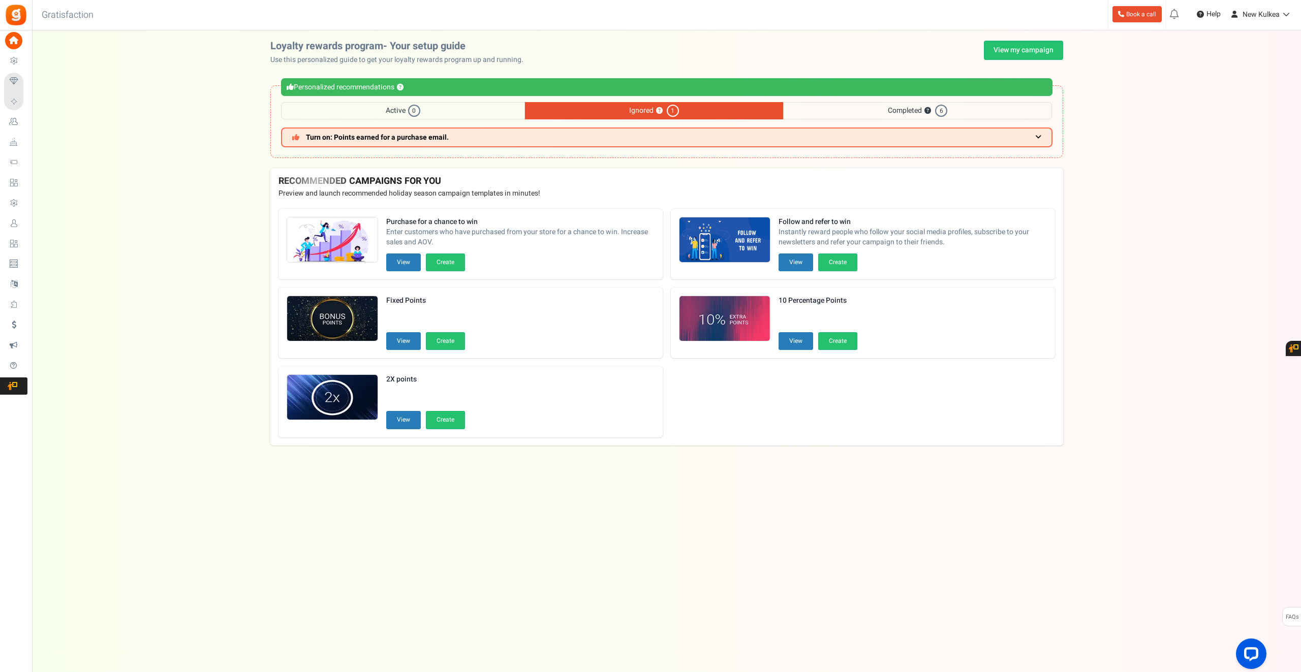
click at [433, 111] on span "Active 0" at bounding box center [403, 110] width 244 height 17
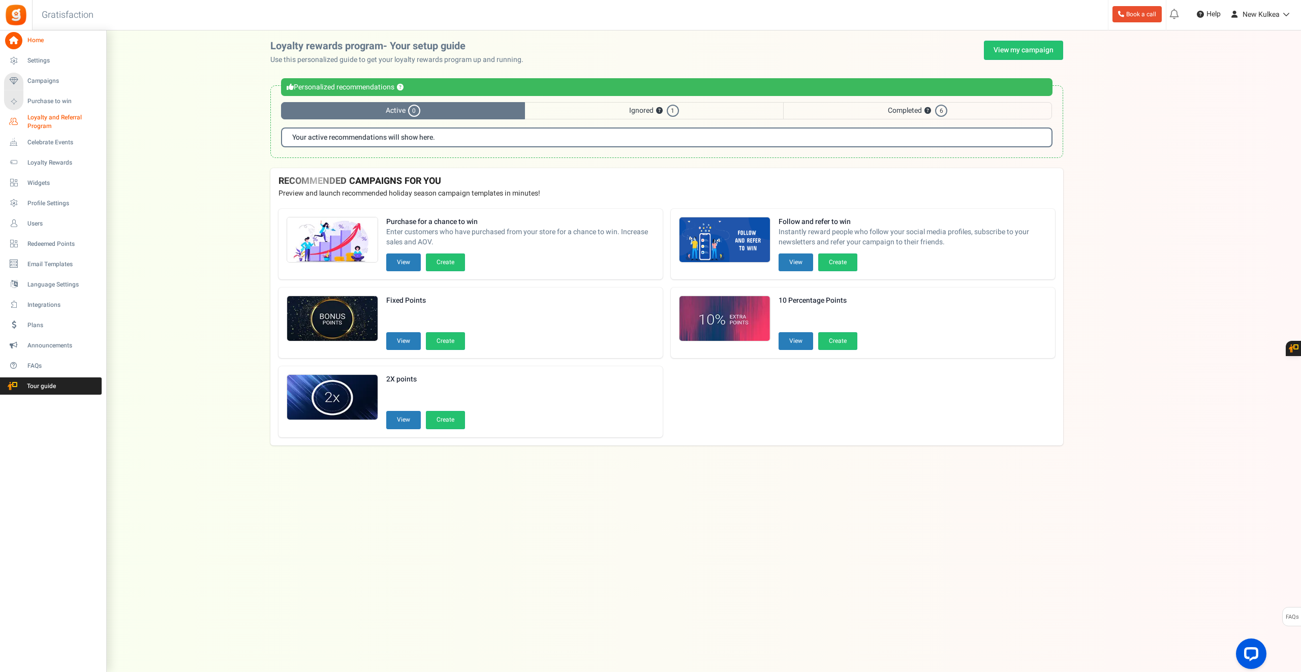
click at [50, 119] on span "Loyalty and Referral Program" at bounding box center [64, 121] width 74 height 17
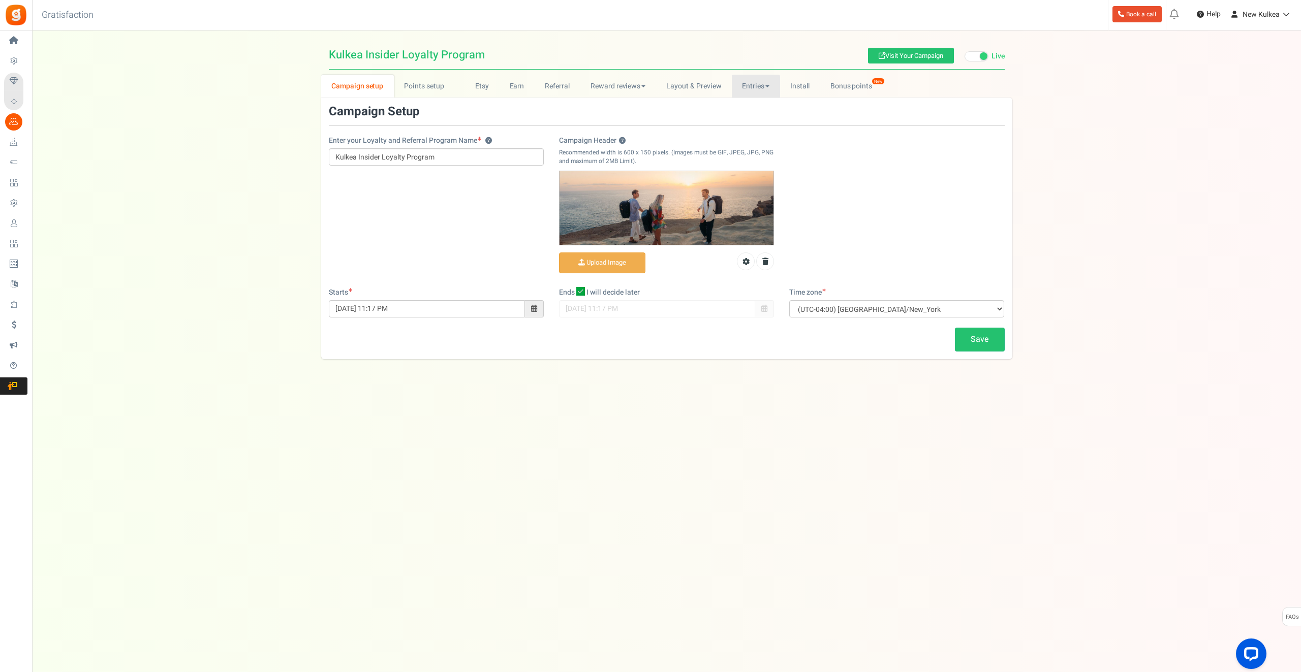
click at [756, 83] on link "Entries" at bounding box center [756, 86] width 48 height 23
click at [746, 111] on link "Entries" at bounding box center [772, 108] width 81 height 15
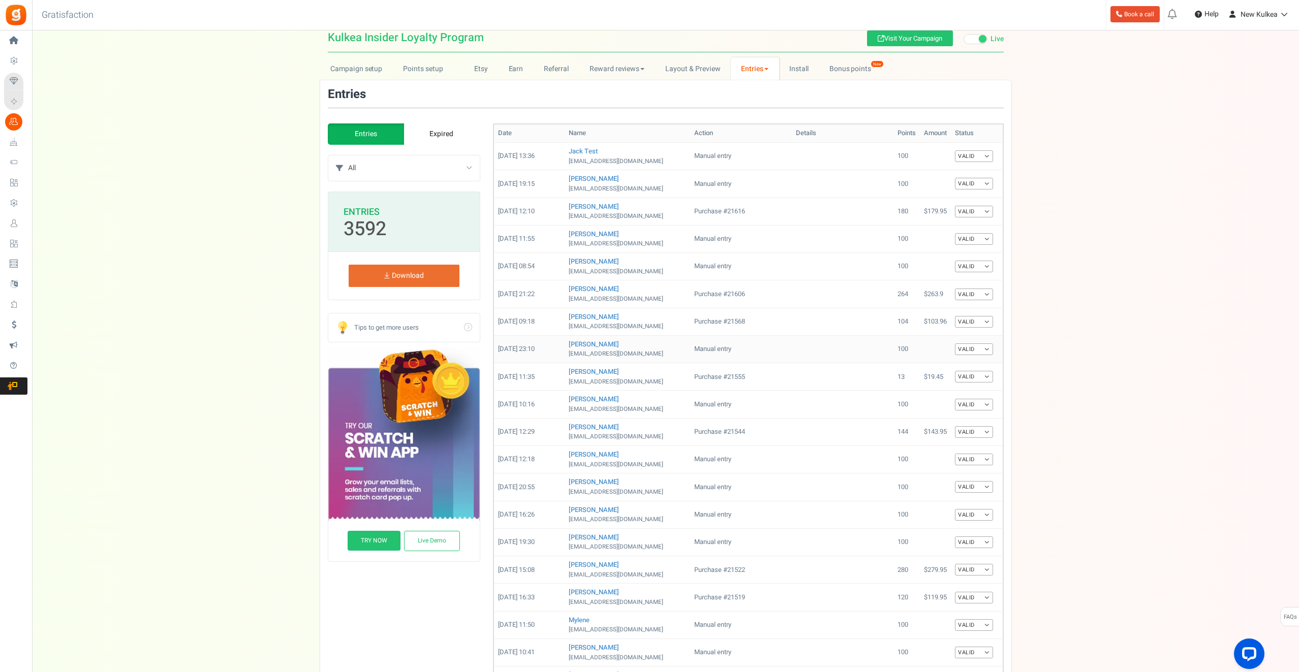
scroll to position [21, 0]
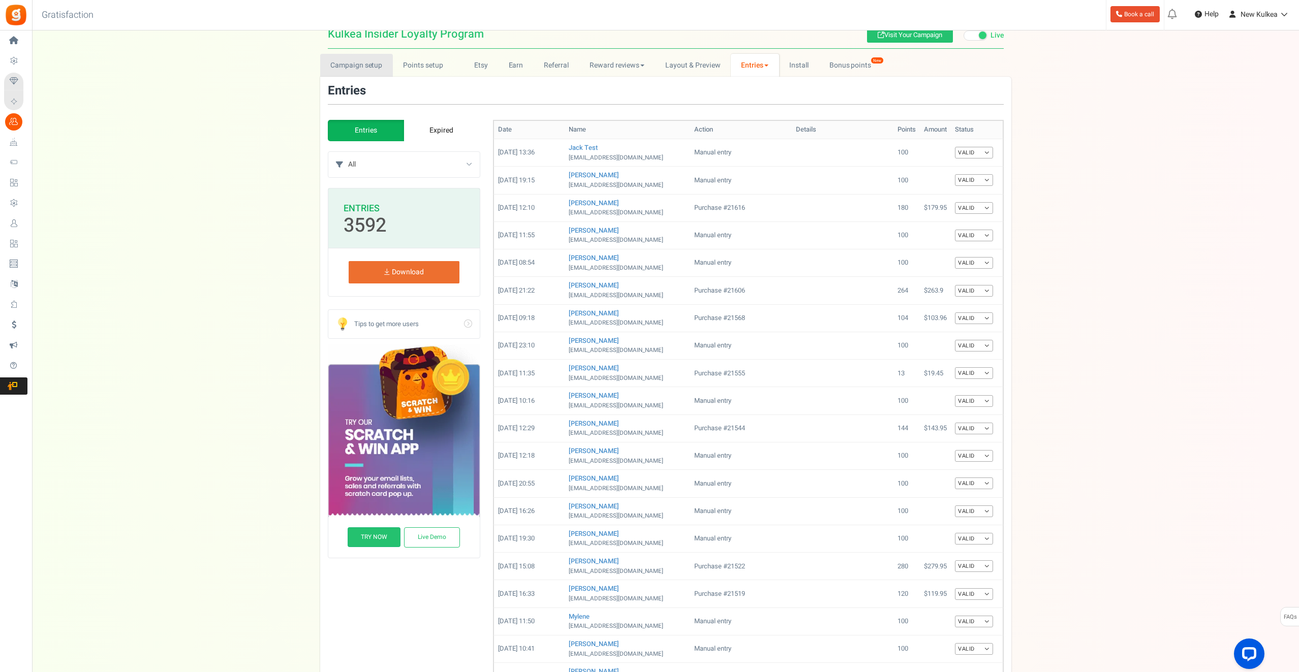
click at [347, 65] on link "Campaign setup" at bounding box center [356, 65] width 73 height 23
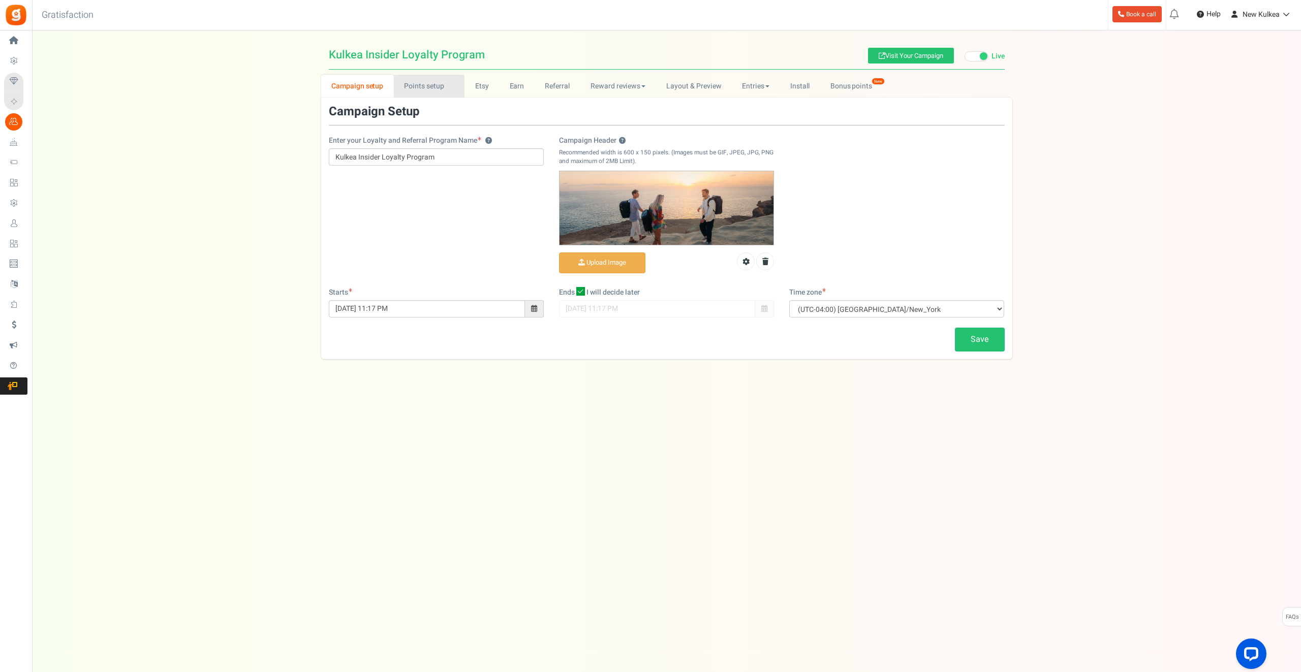
click at [429, 88] on link "Points setup New" at bounding box center [429, 86] width 71 height 23
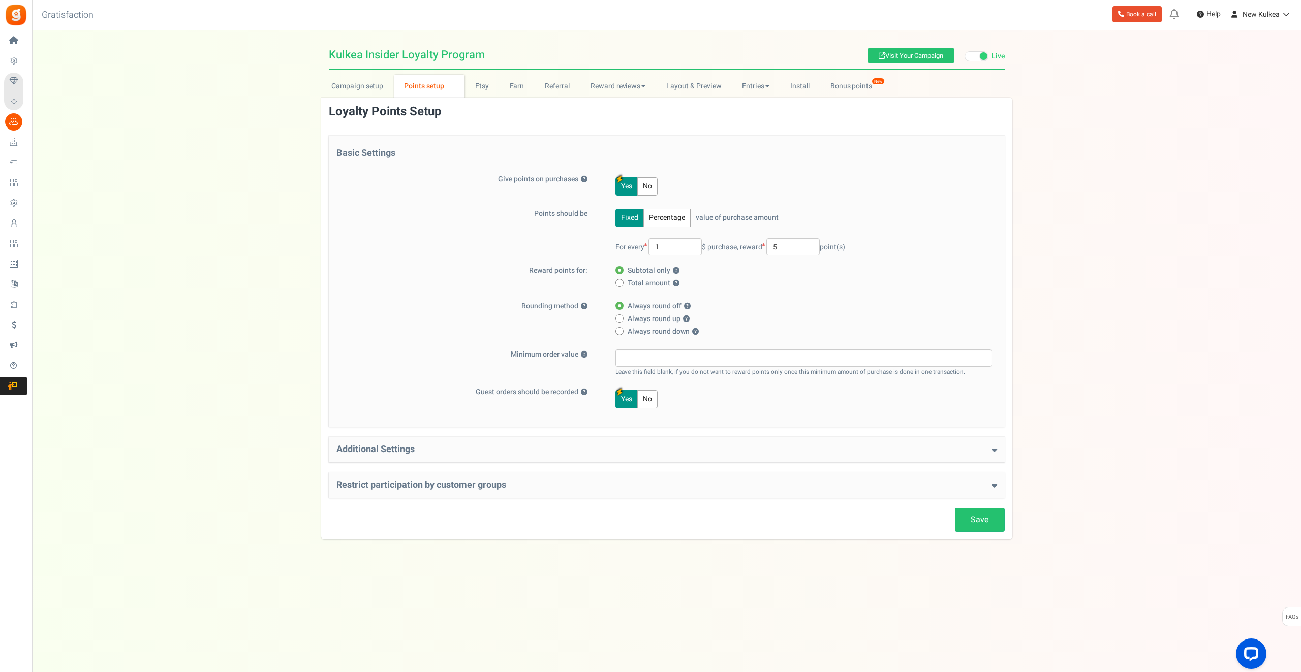
click at [498, 455] on div "Additional Settings Welcome Bonus ? Yes No Enter Welcome Points 100 Welcome Not…" at bounding box center [667, 449] width 676 height 25
click at [461, 448] on h4 "Additional Settings" at bounding box center [666, 450] width 661 height 10
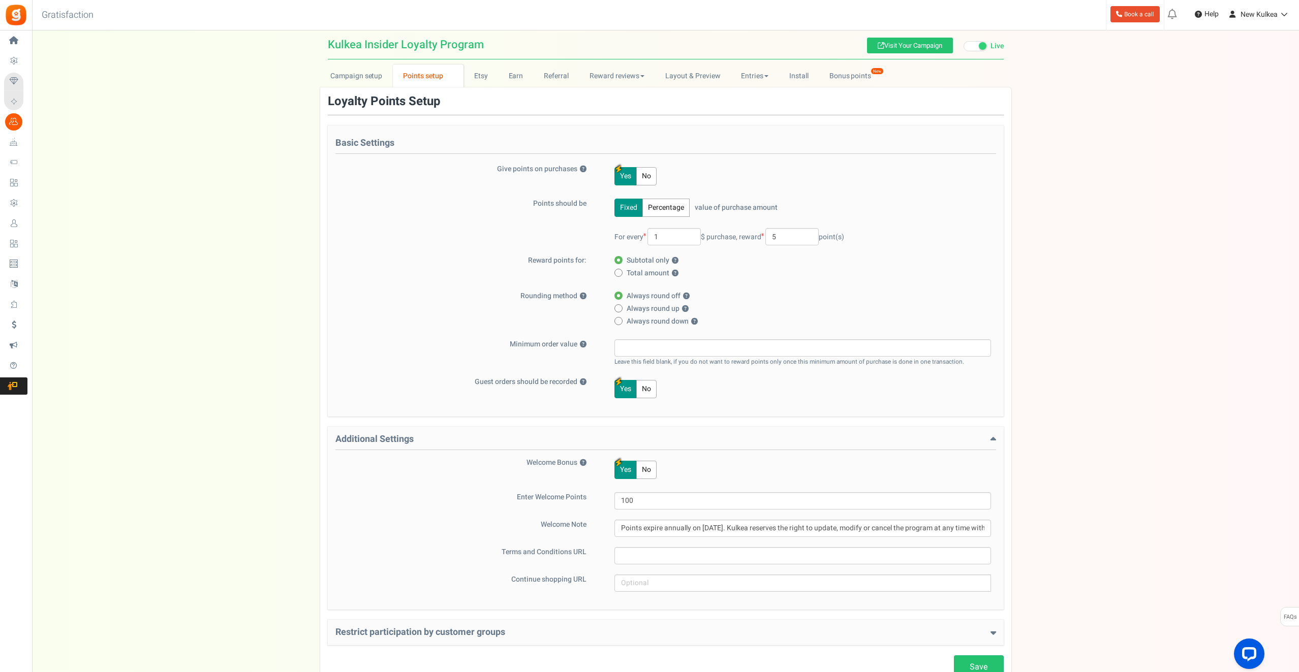
scroll to position [20, 0]
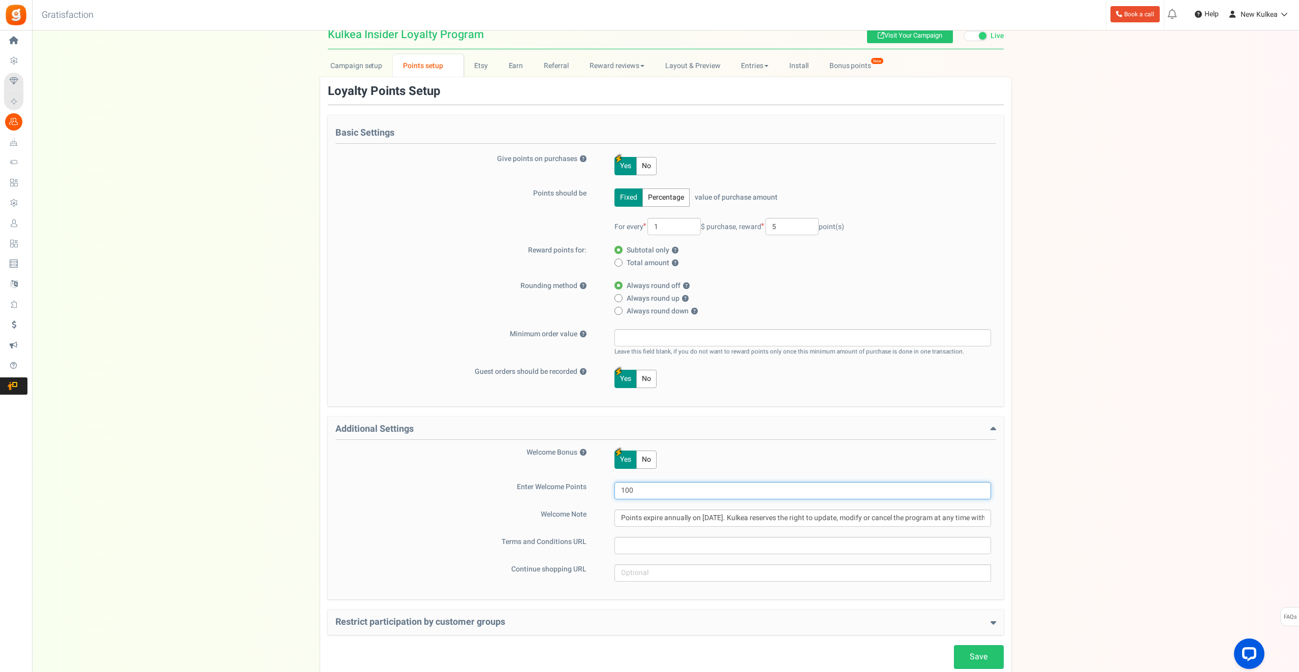
click at [626, 486] on input "100" at bounding box center [802, 490] width 377 height 17
type input "500"
click at [978, 654] on link "Save" at bounding box center [979, 657] width 50 height 24
